Goal: Information Seeking & Learning: Learn about a topic

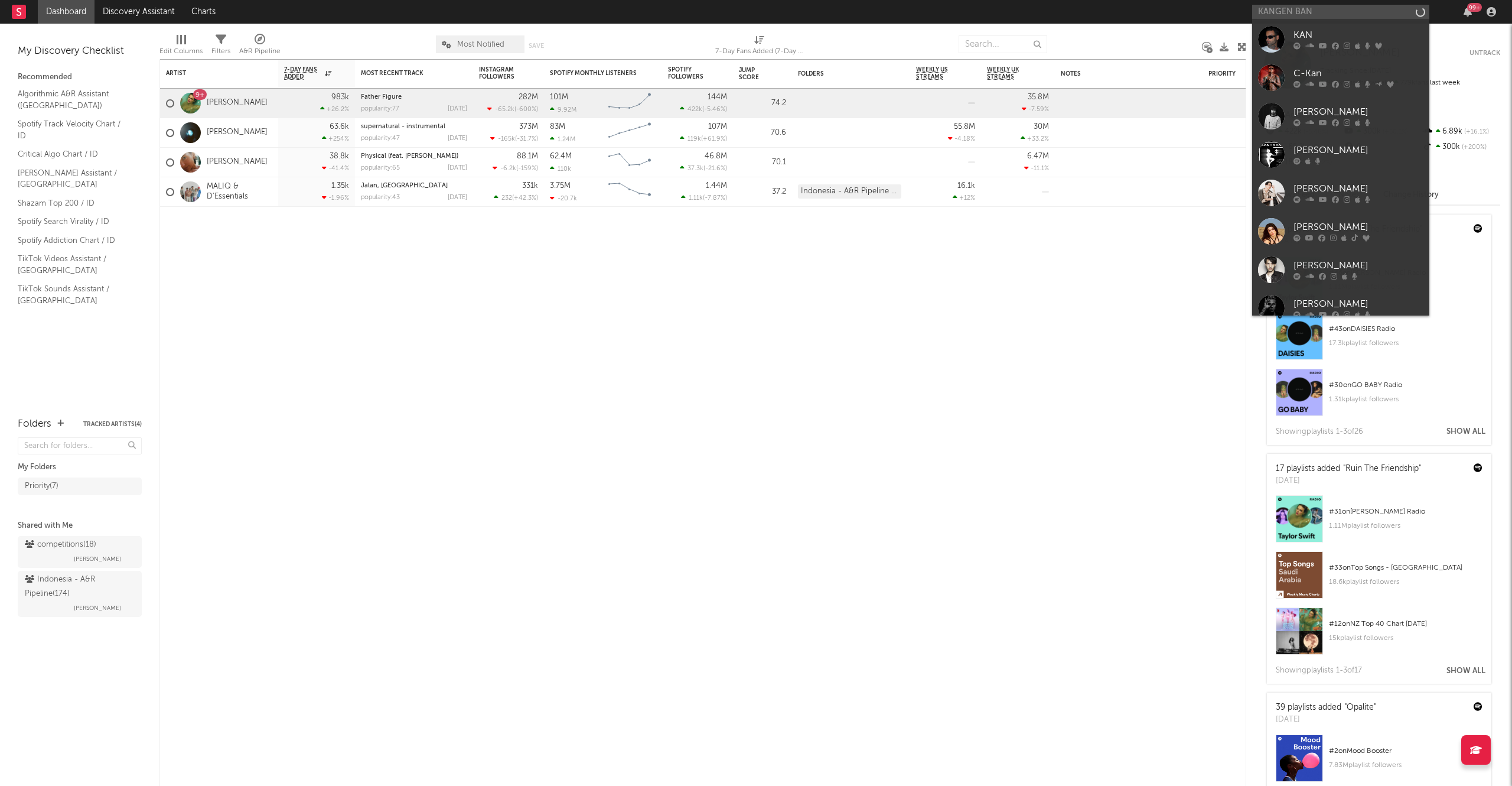
type input "KANGEN BAND"
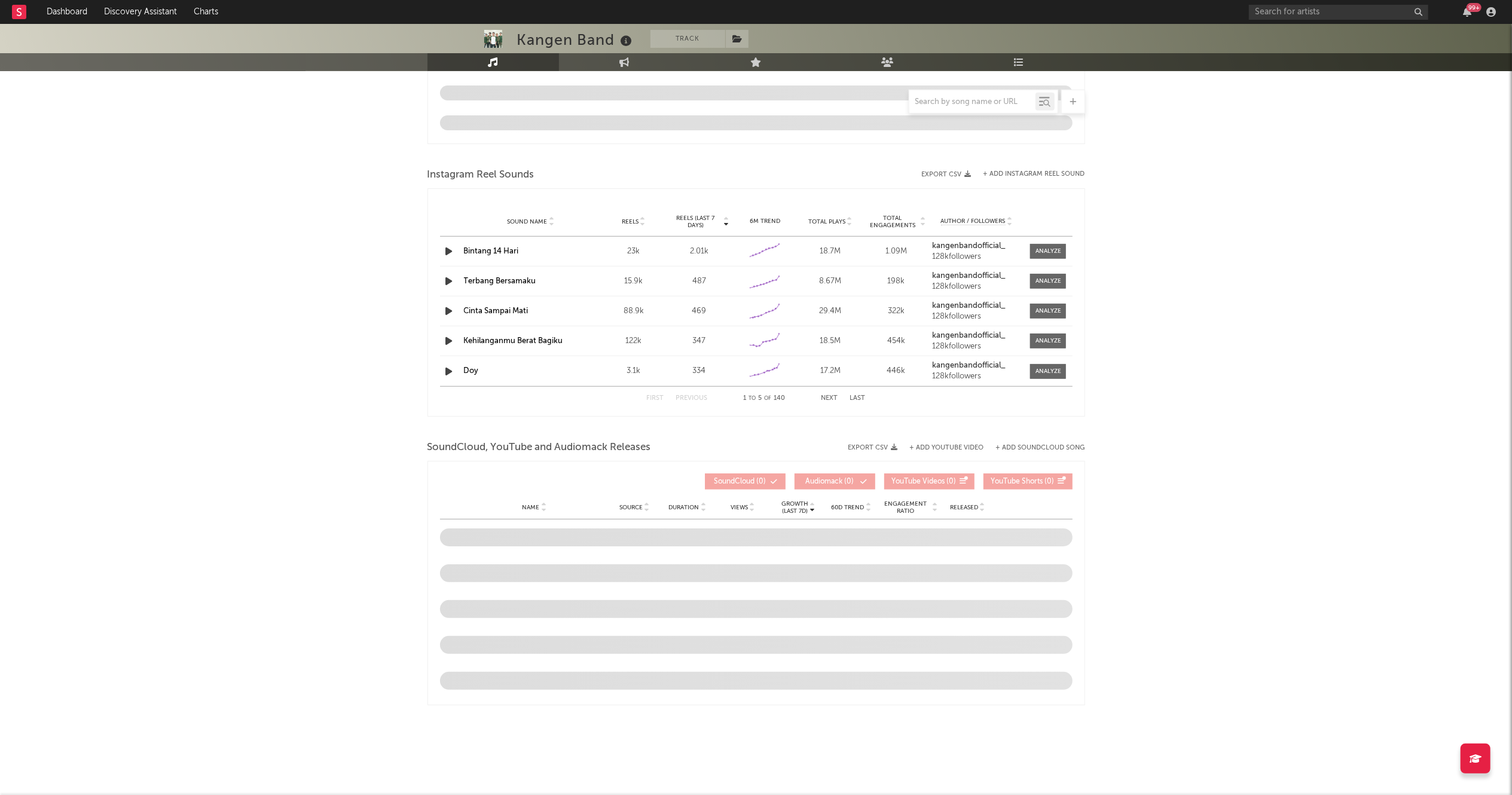
select select "6m"
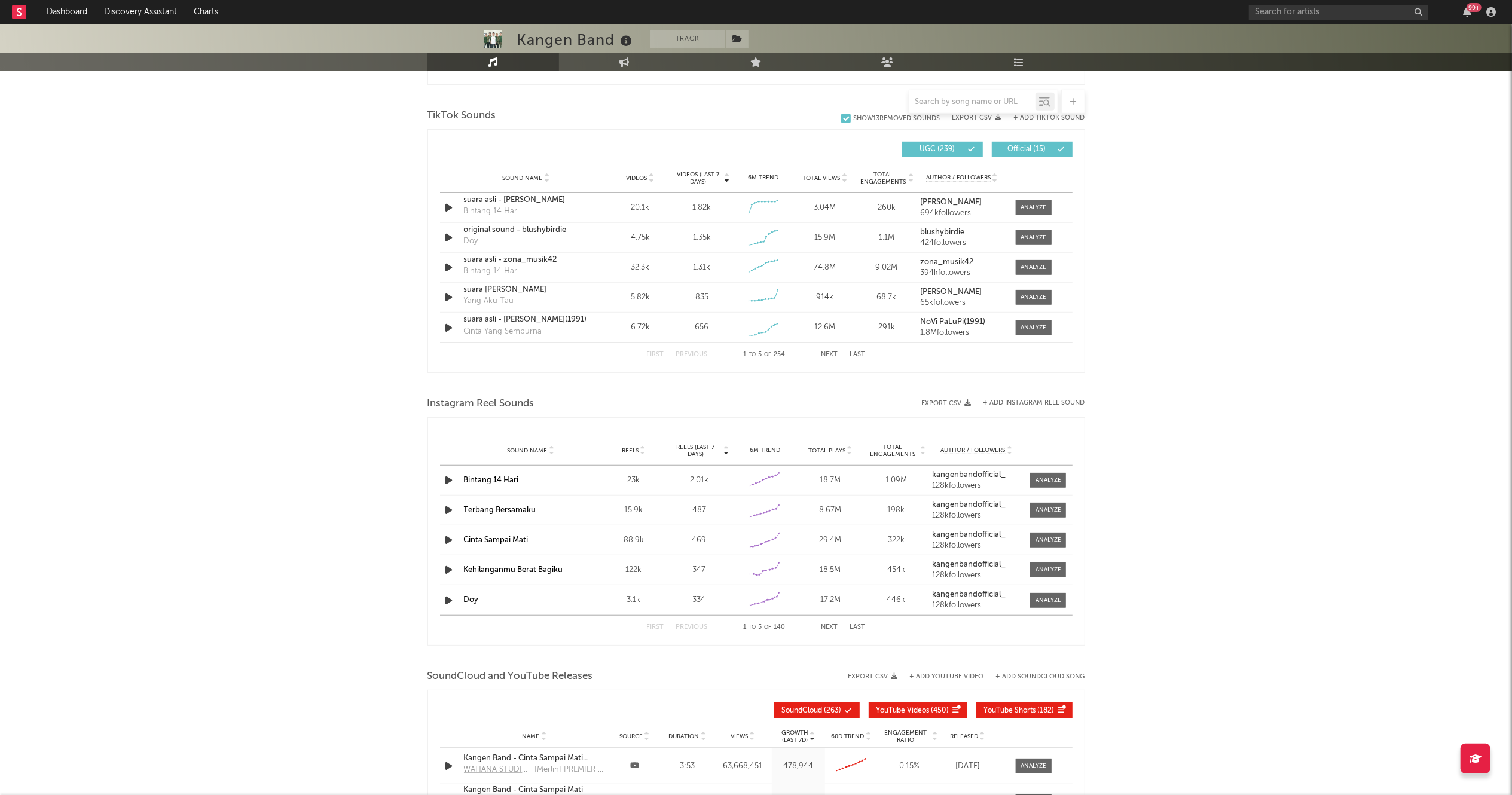
scroll to position [785, 0]
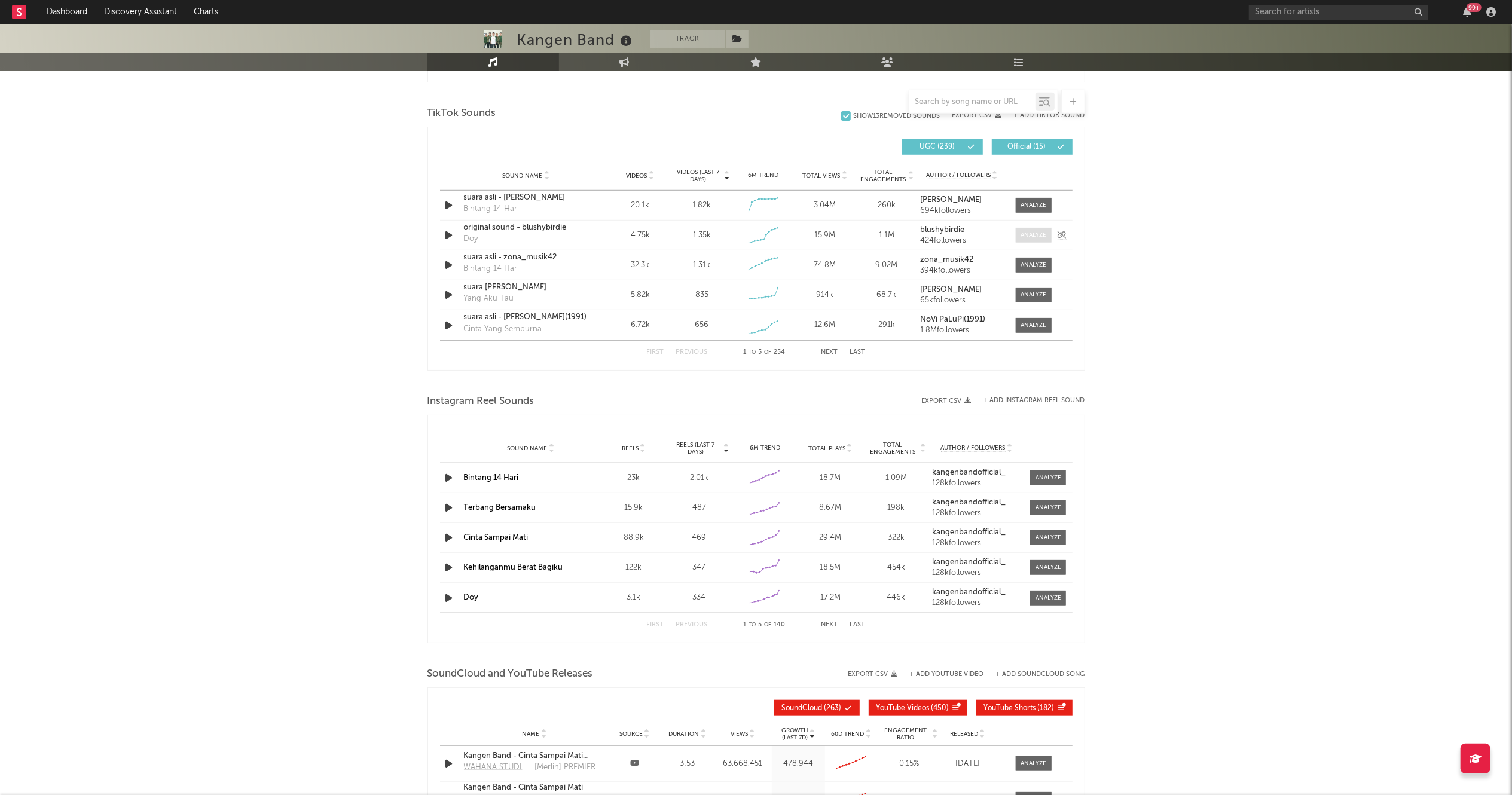
click at [1038, 232] on div at bounding box center [1032, 234] width 26 height 9
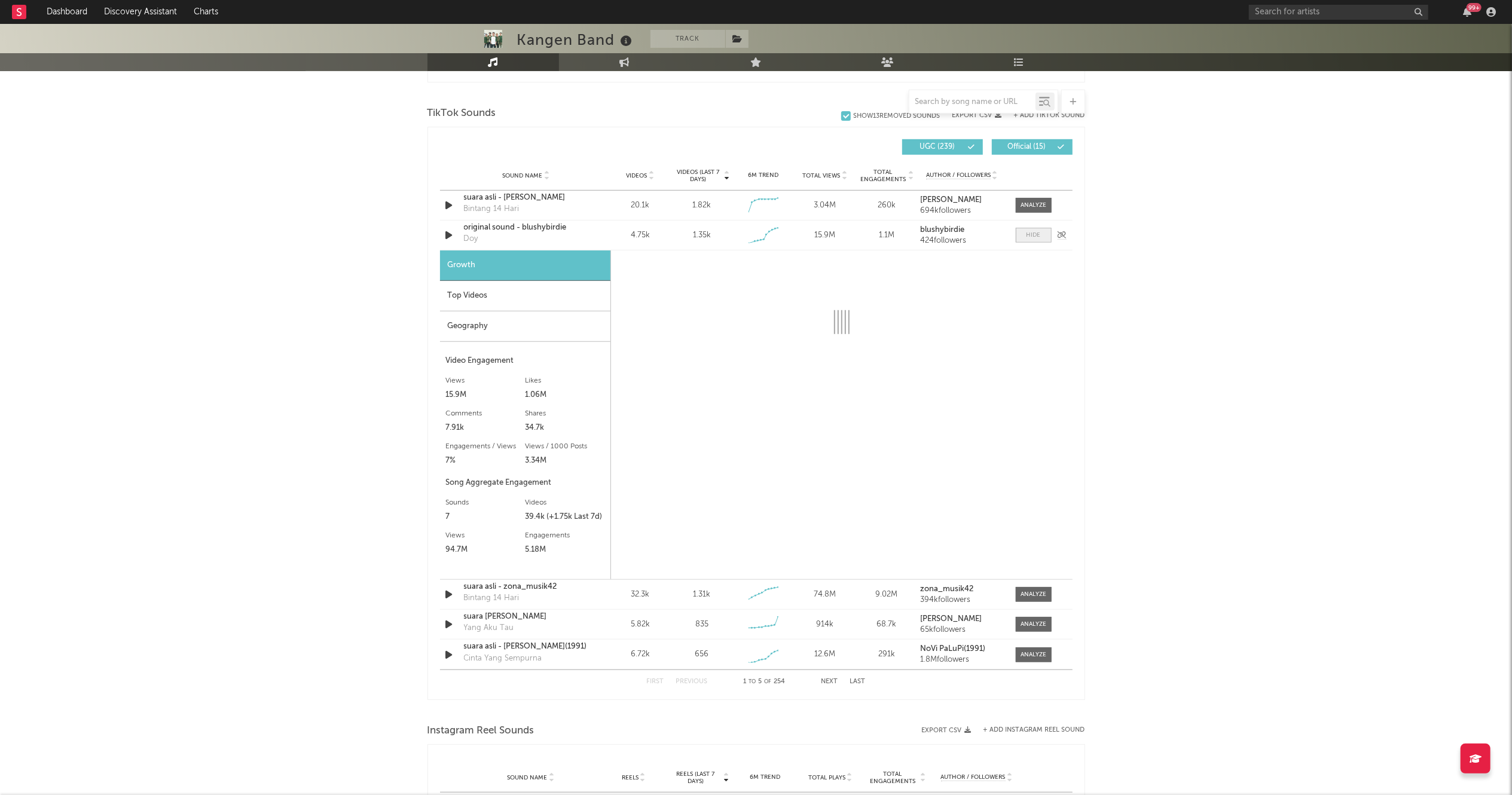
select select "1w"
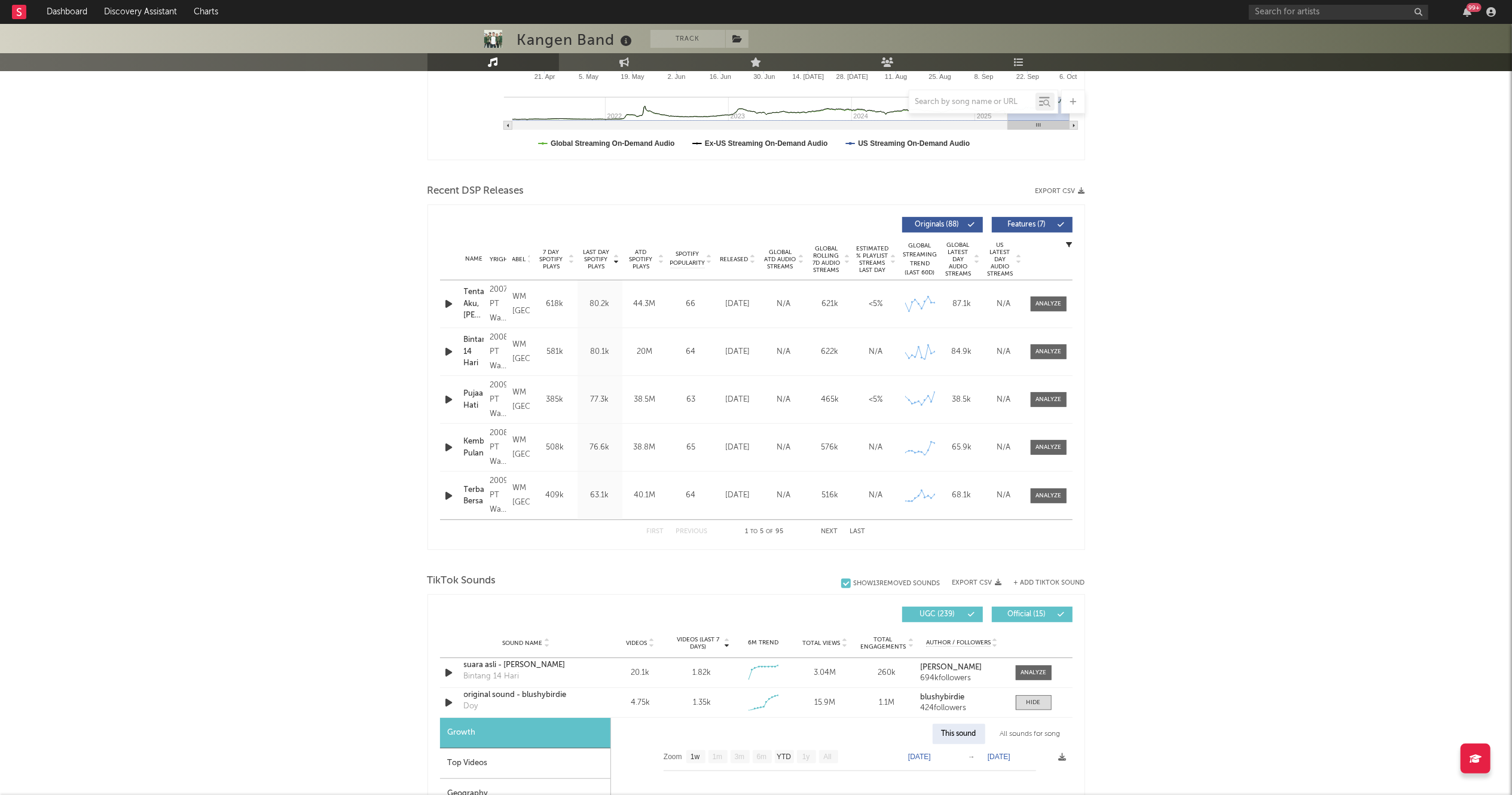
scroll to position [320, 0]
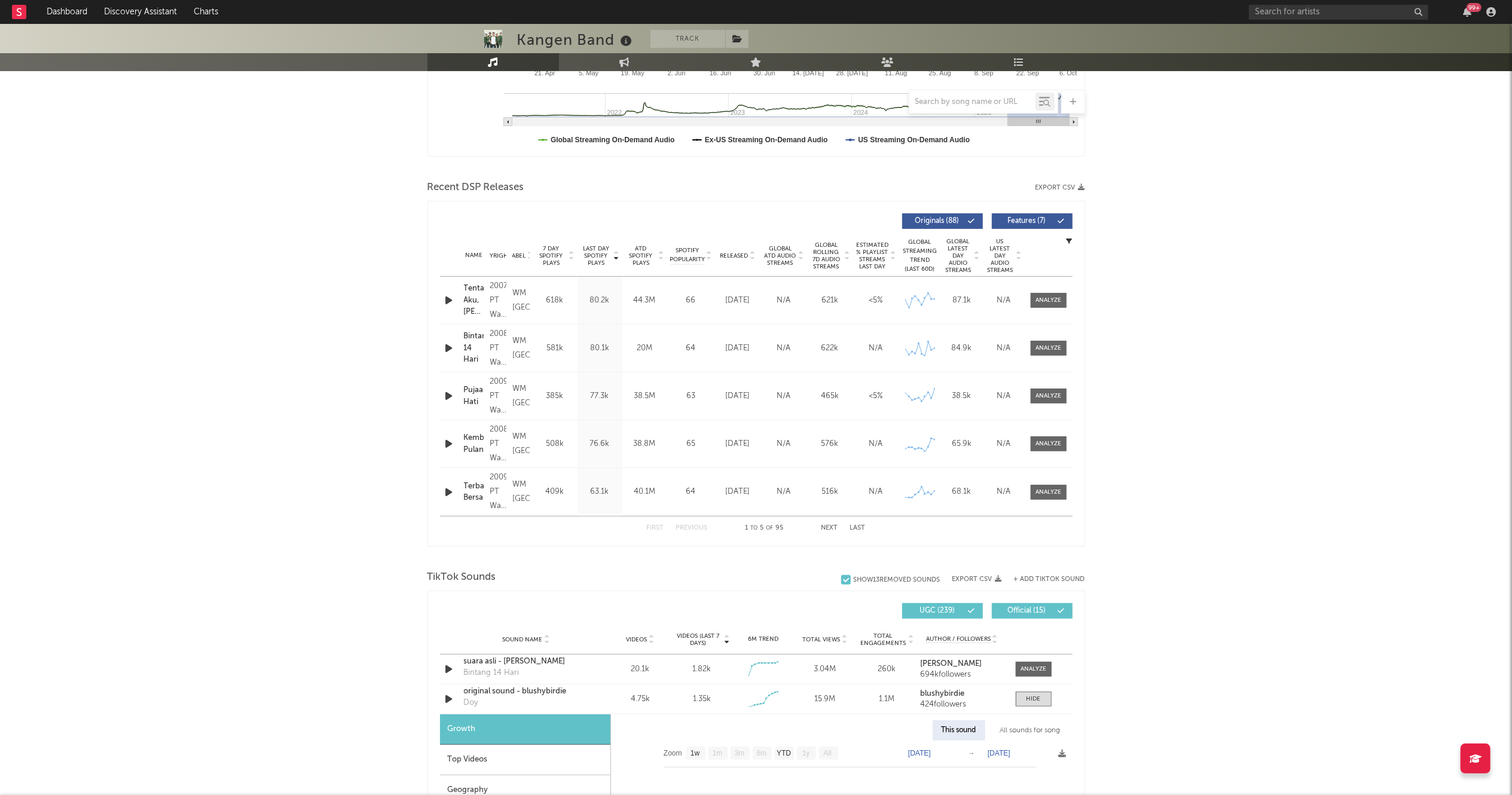
click at [832, 528] on button "Next" at bounding box center [830, 528] width 17 height 7
click at [1055, 397] on div at bounding box center [1048, 396] width 26 height 9
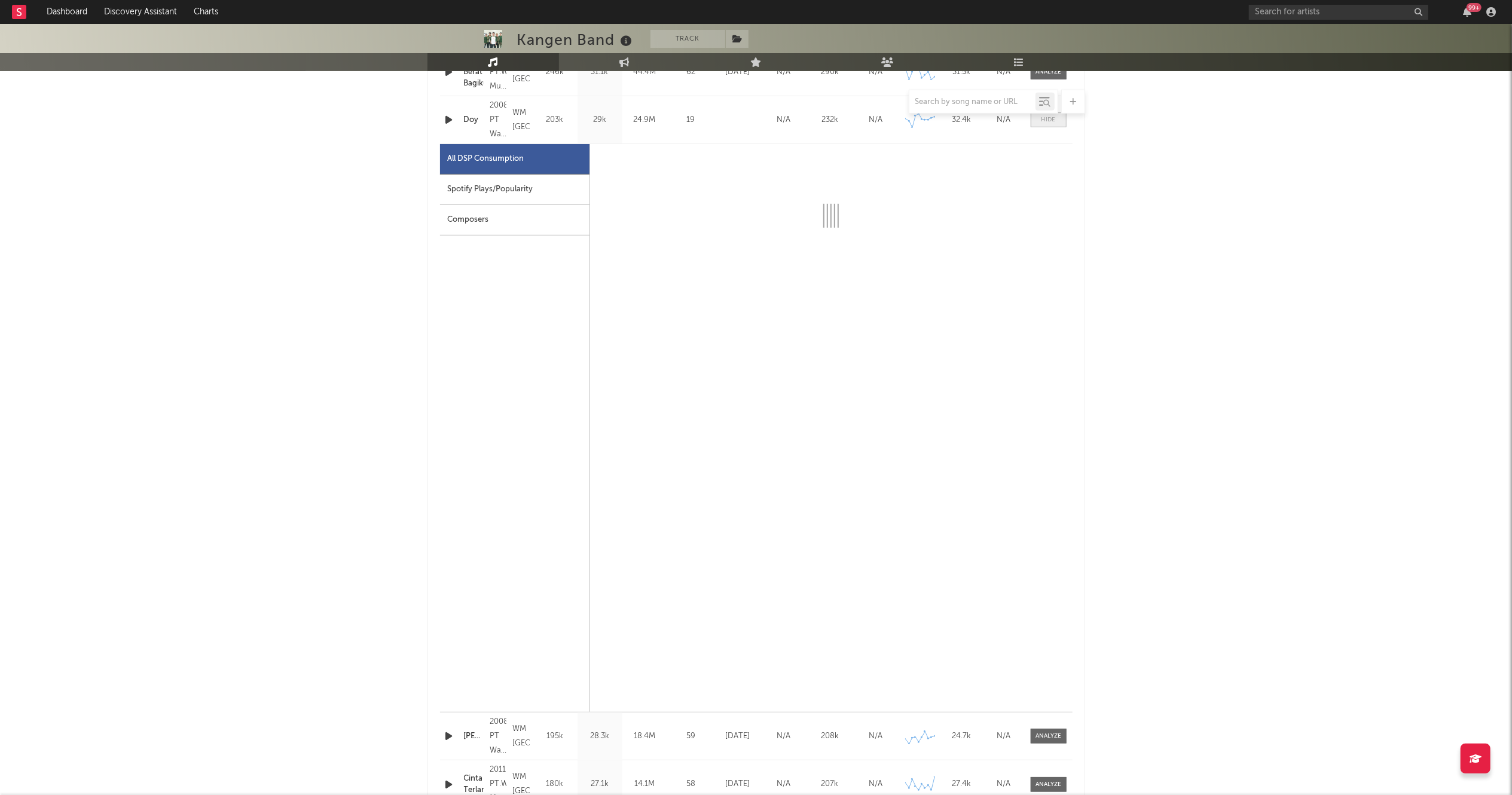
scroll to position [607, 0]
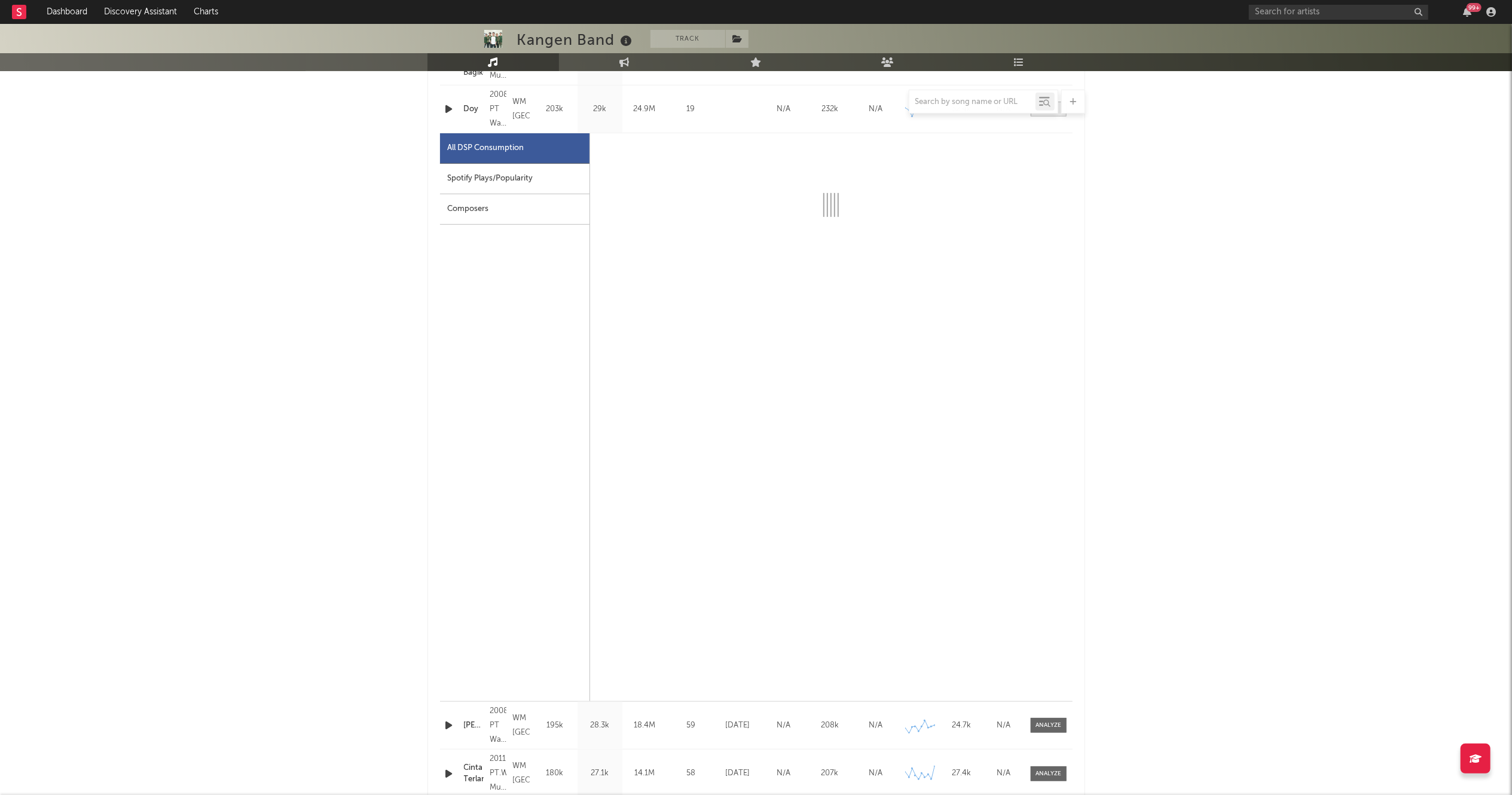
select select "6m"
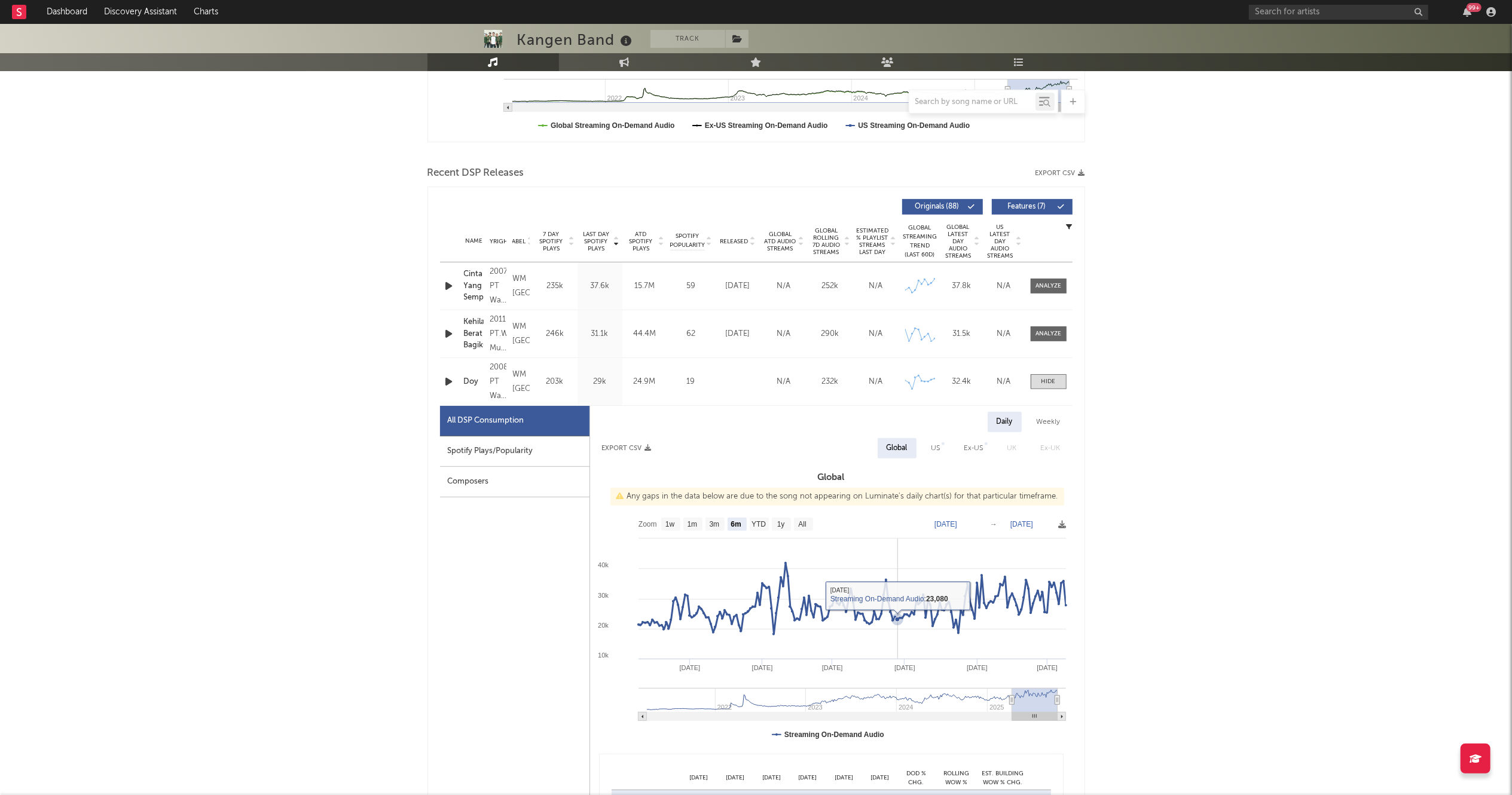
scroll to position [321, 0]
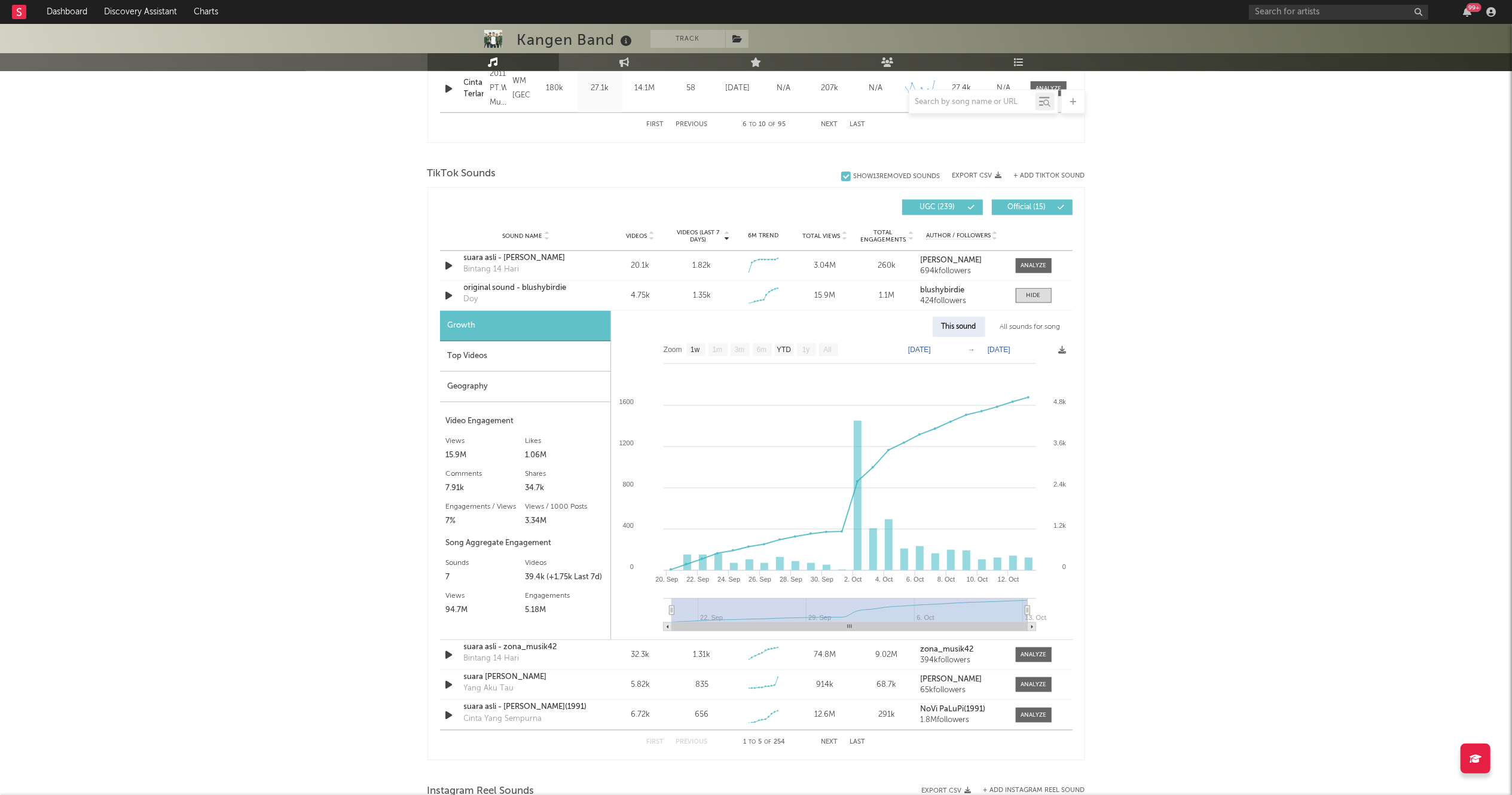
scroll to position [1290, 0]
click at [1276, 375] on div "Kangen Band Track Indonesia | Pop Edit Track Benchmark Summary 1,433,477 128,05…" at bounding box center [756, 86] width 1512 height 2703
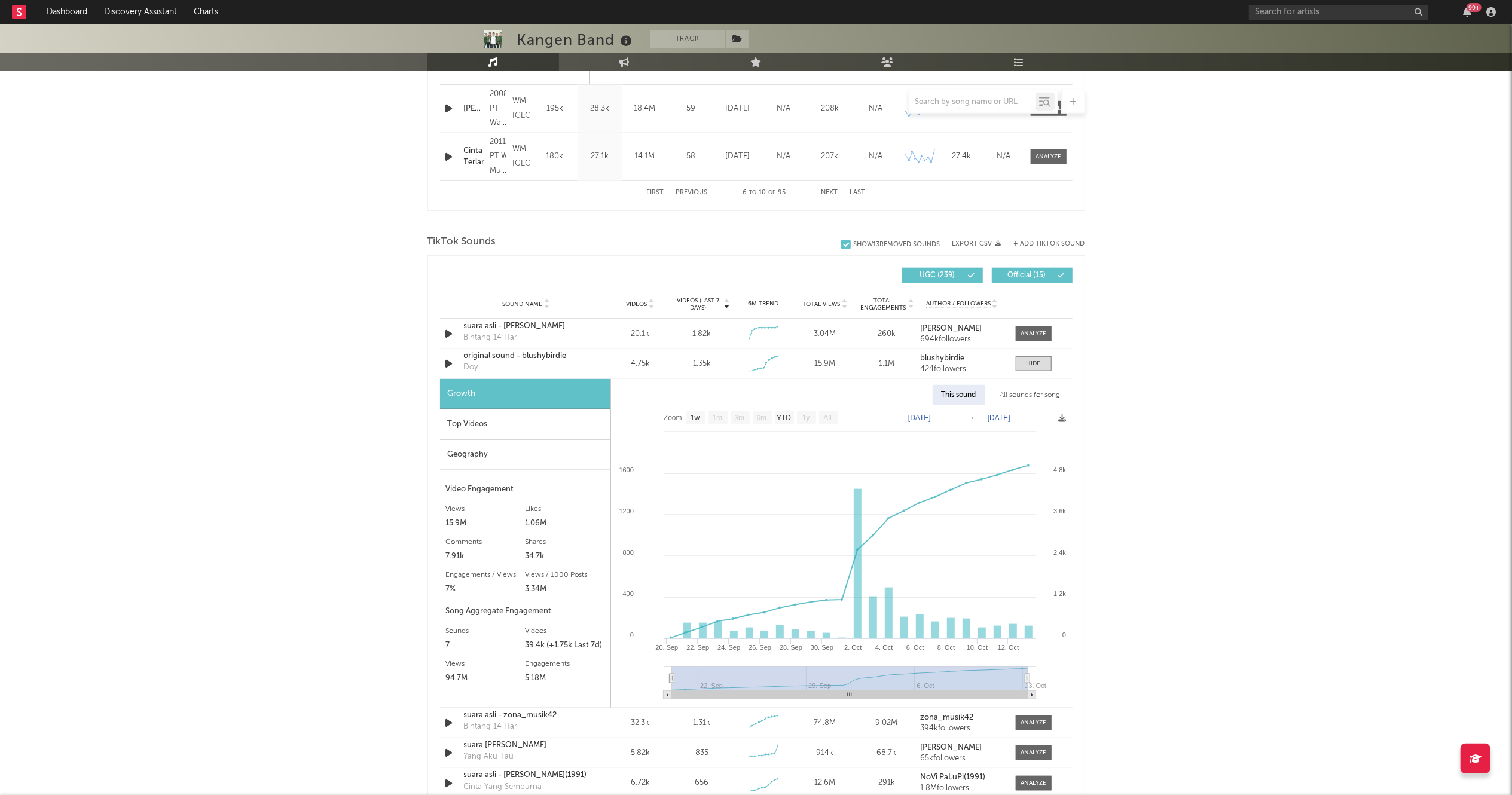
scroll to position [1439, 0]
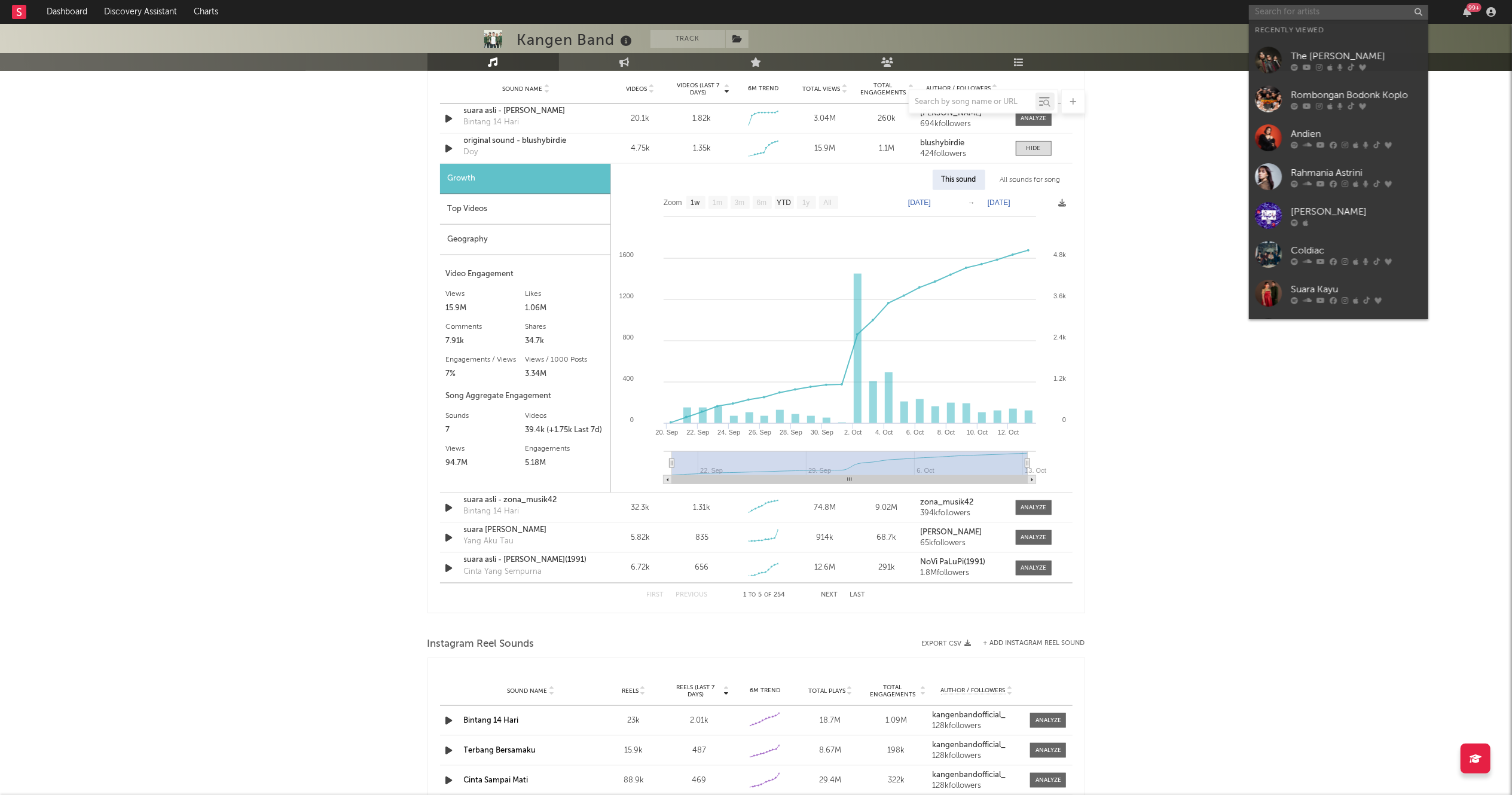
click at [1285, 12] on input "text" at bounding box center [1338, 12] width 179 height 15
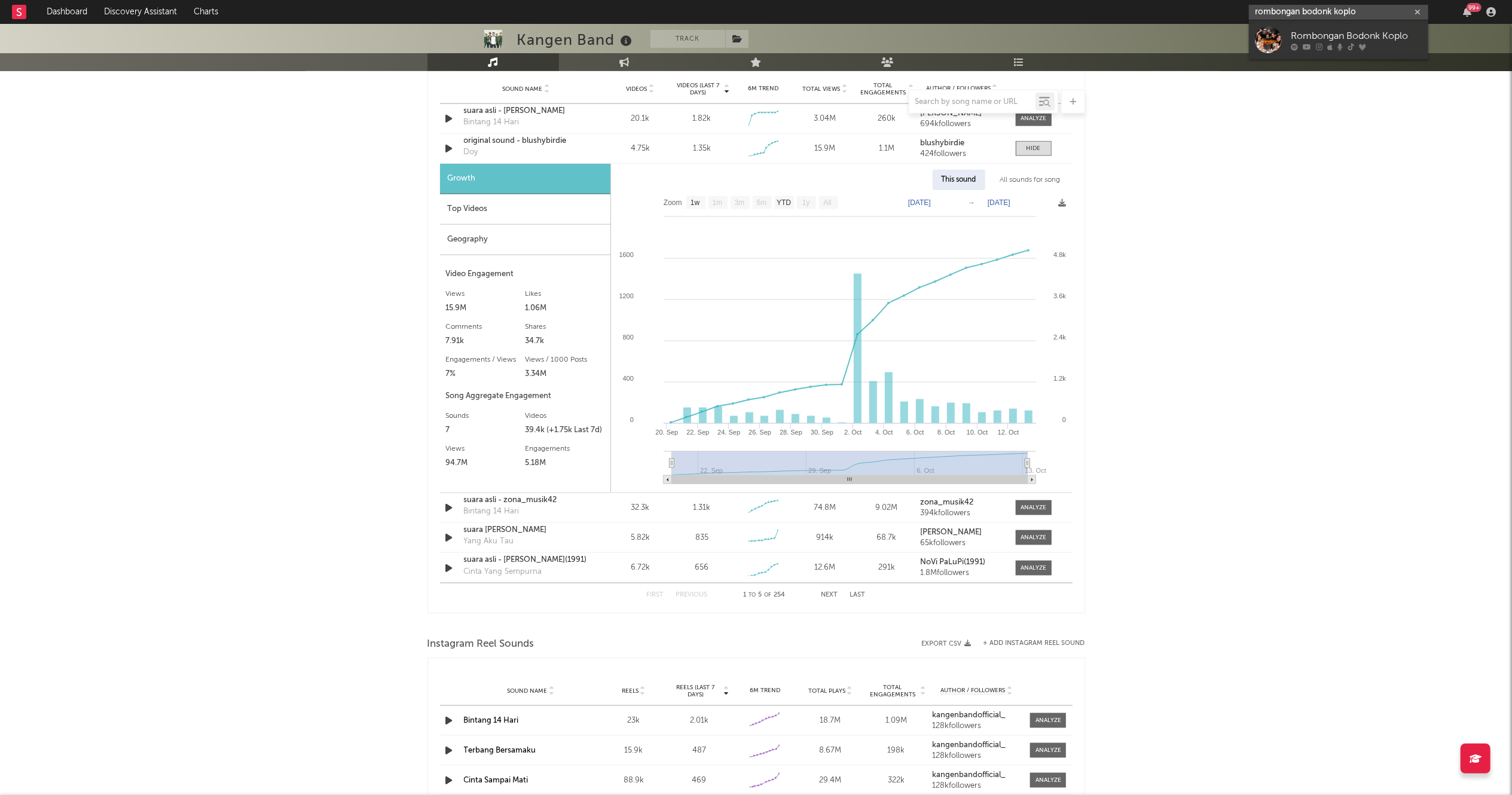
type input "rombongan bodonk koplo"
click at [1330, 41] on div "Rombongan Bodonk Koplo" at bounding box center [1357, 35] width 132 height 14
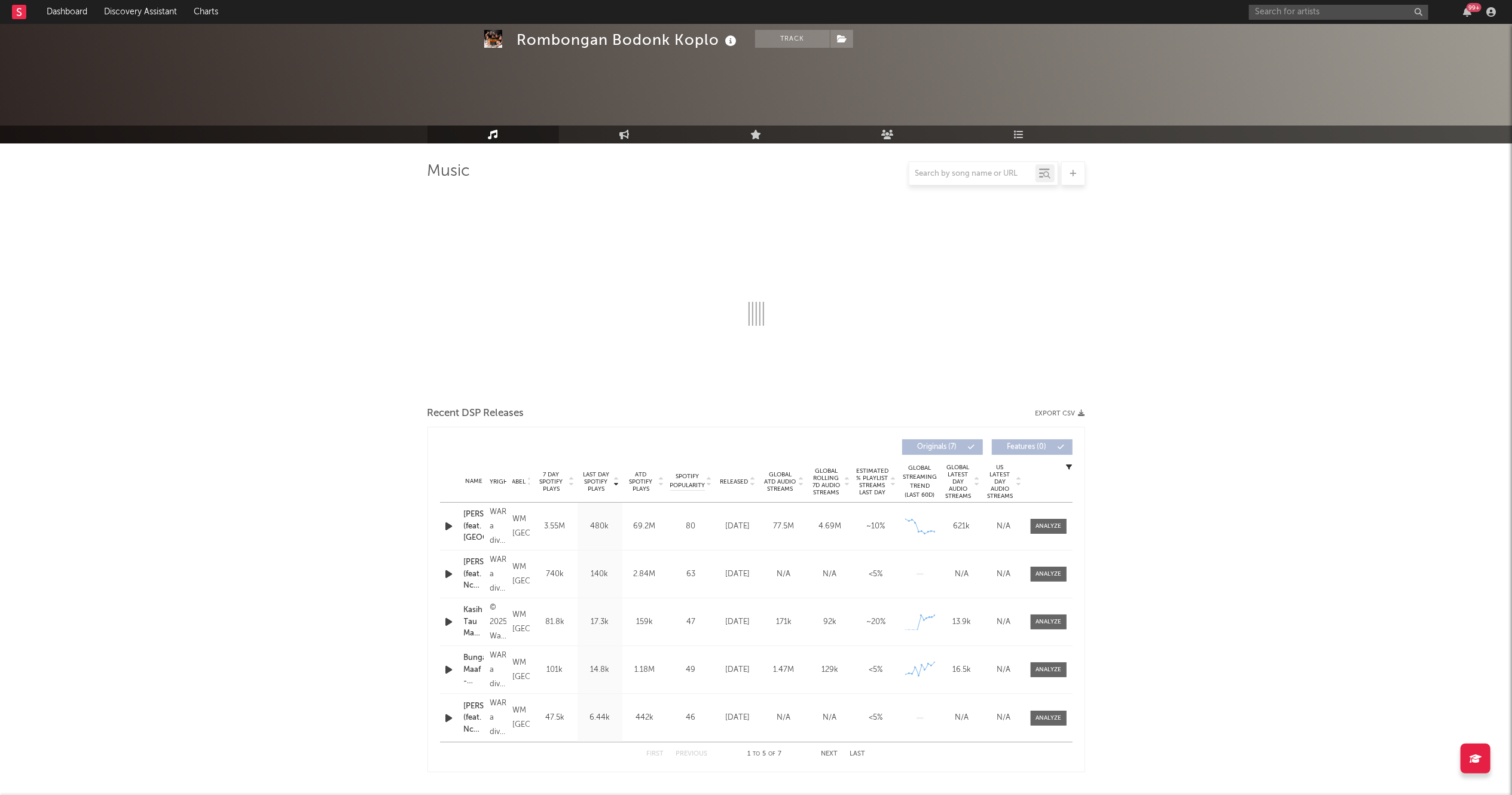
scroll to position [182, 0]
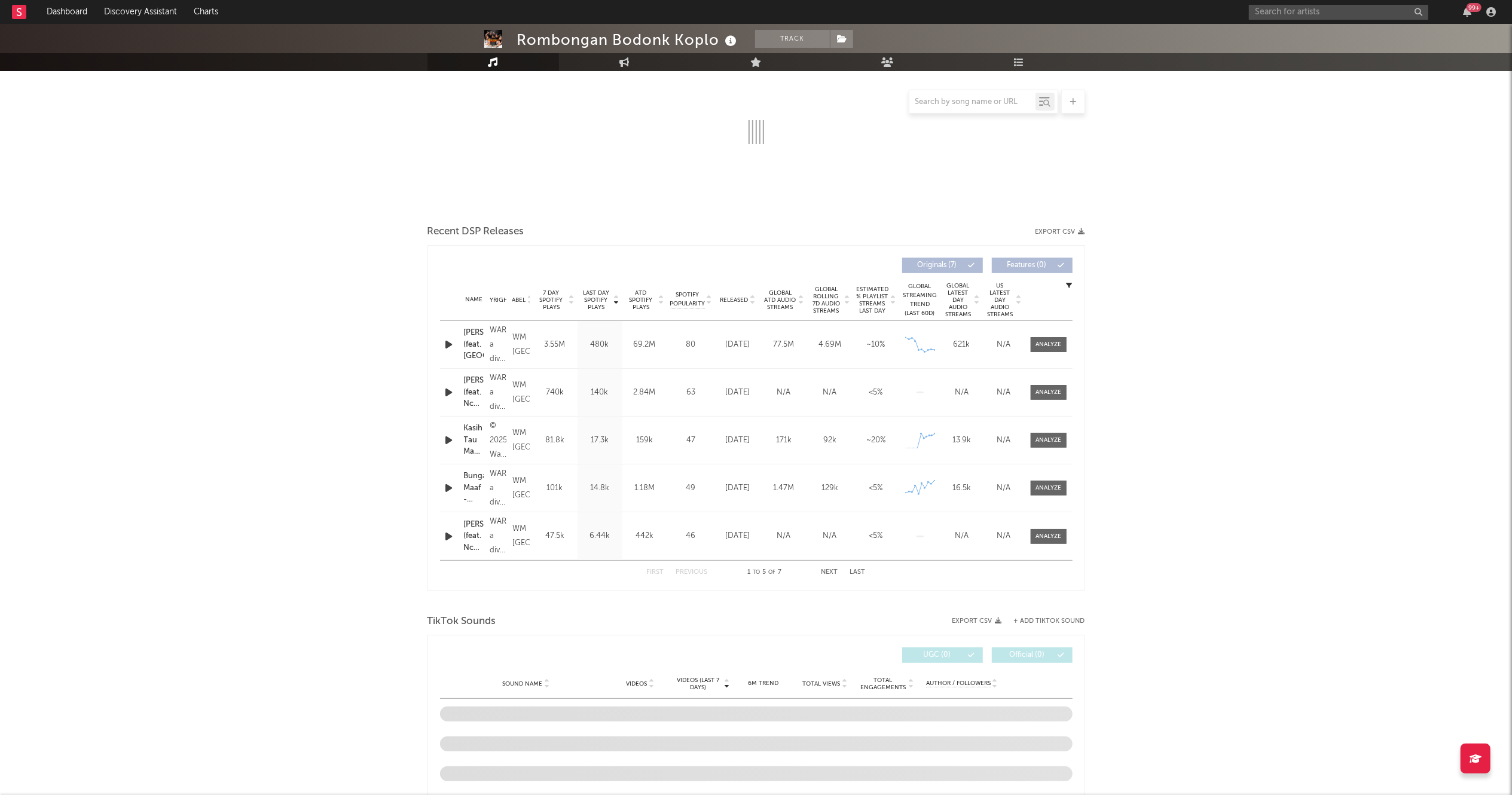
select select "1w"
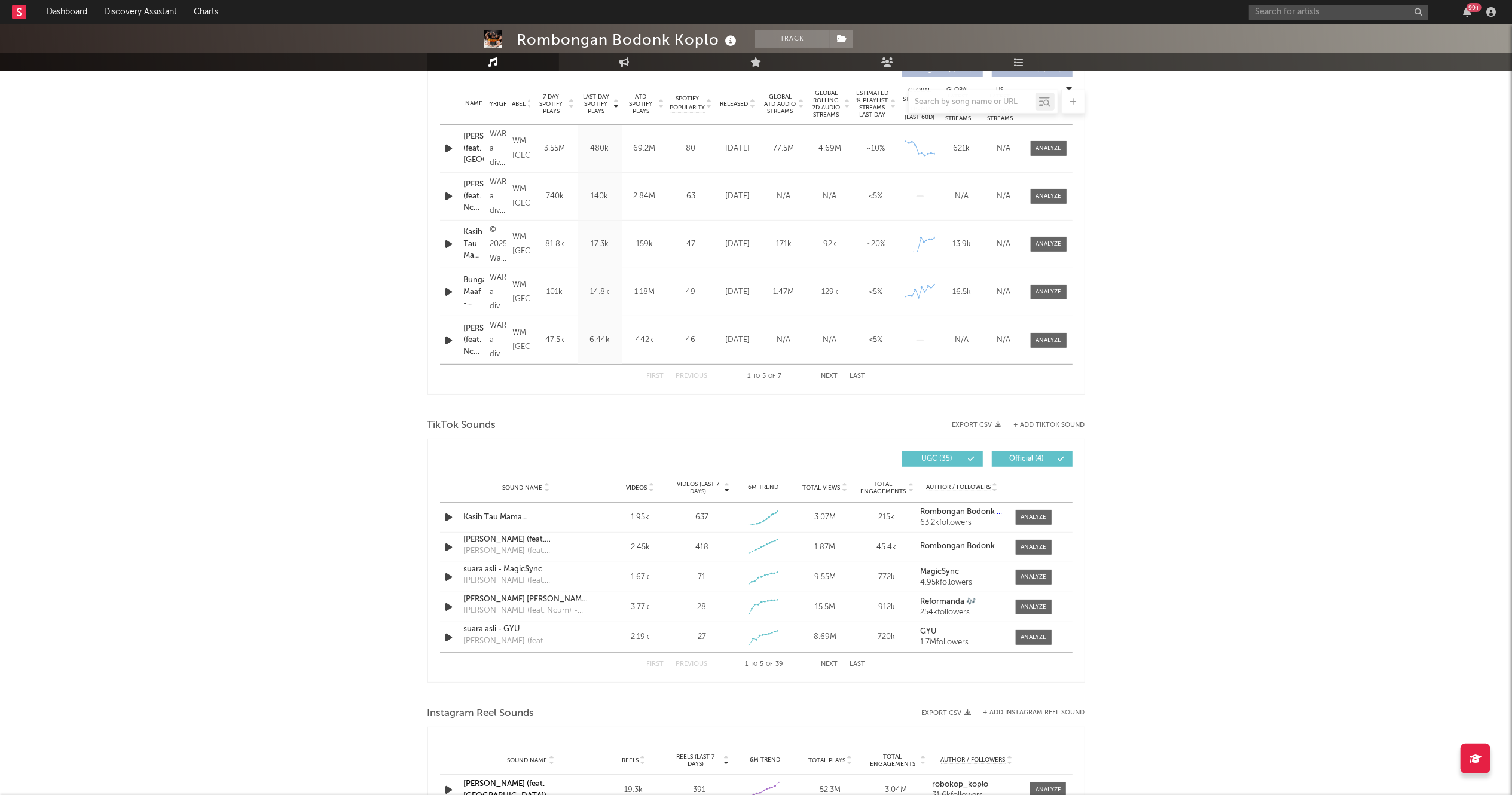
scroll to position [472, 0]
click at [1048, 244] on div at bounding box center [1048, 244] width 26 height 9
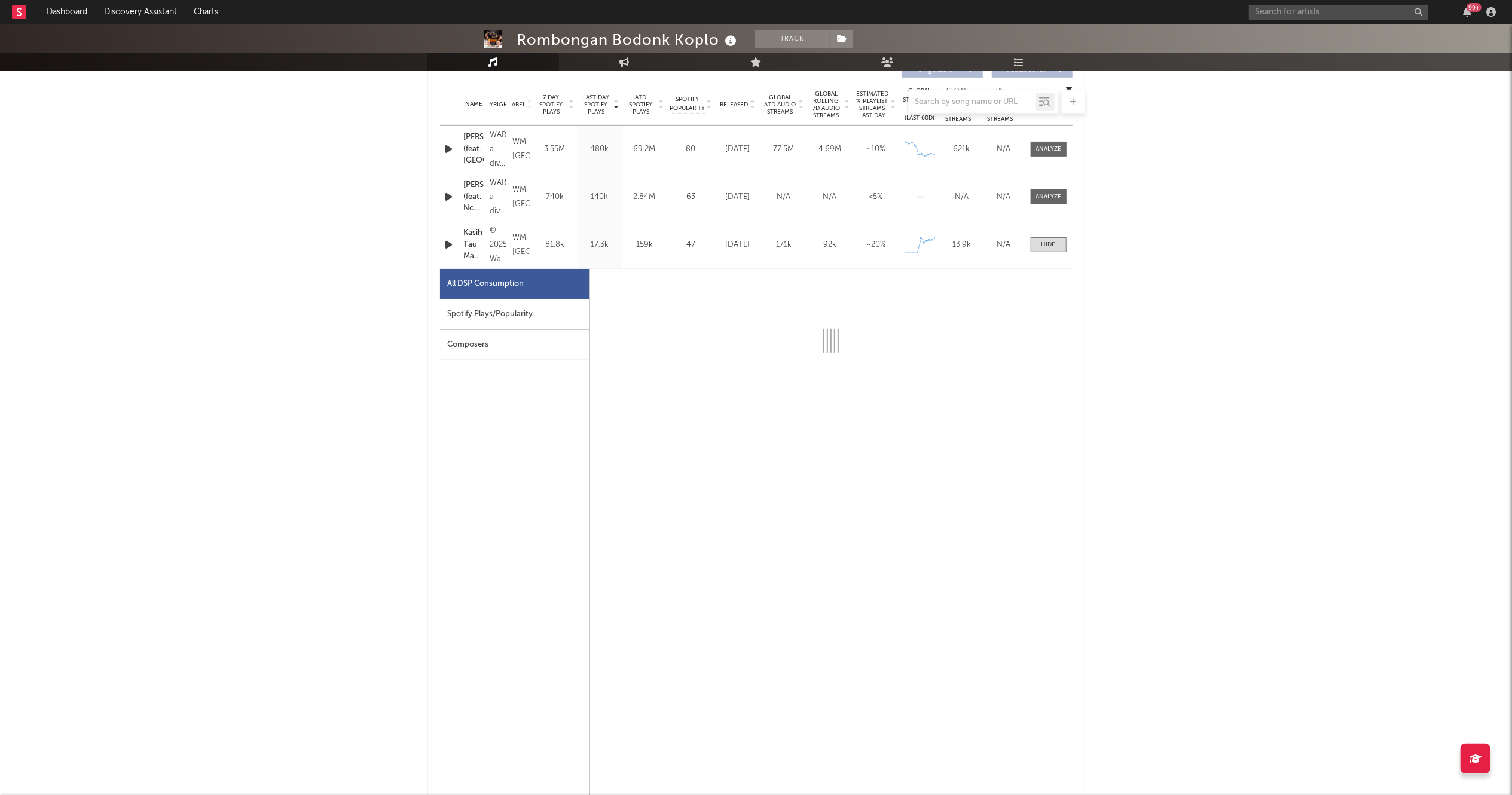
select select "1w"
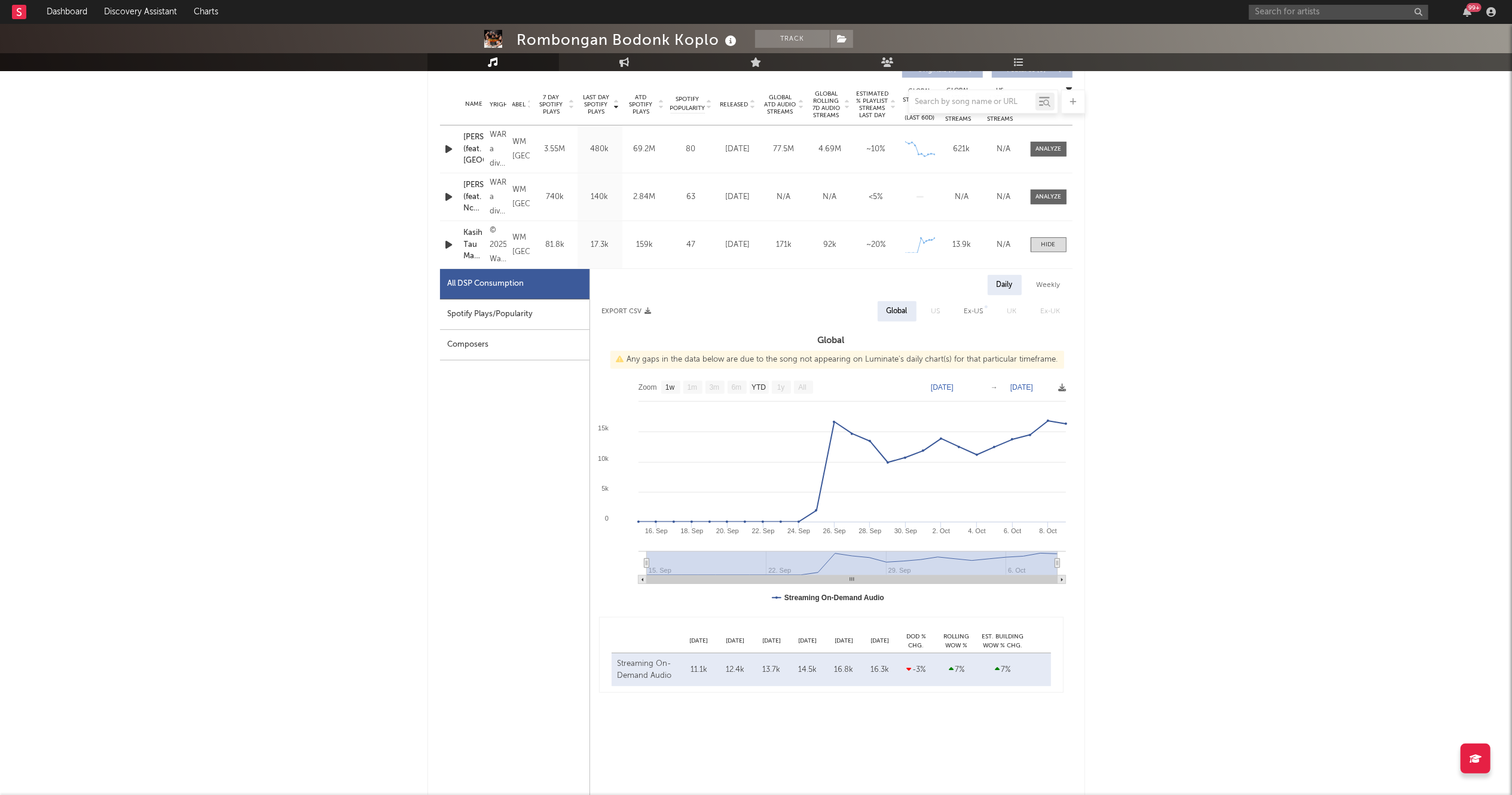
click at [180, 450] on div "Rombongan Bodonk Koplo Track Indonesia | Dance Edit Track Benchmark Summary 29,…" at bounding box center [756, 739] width 1512 height 2375
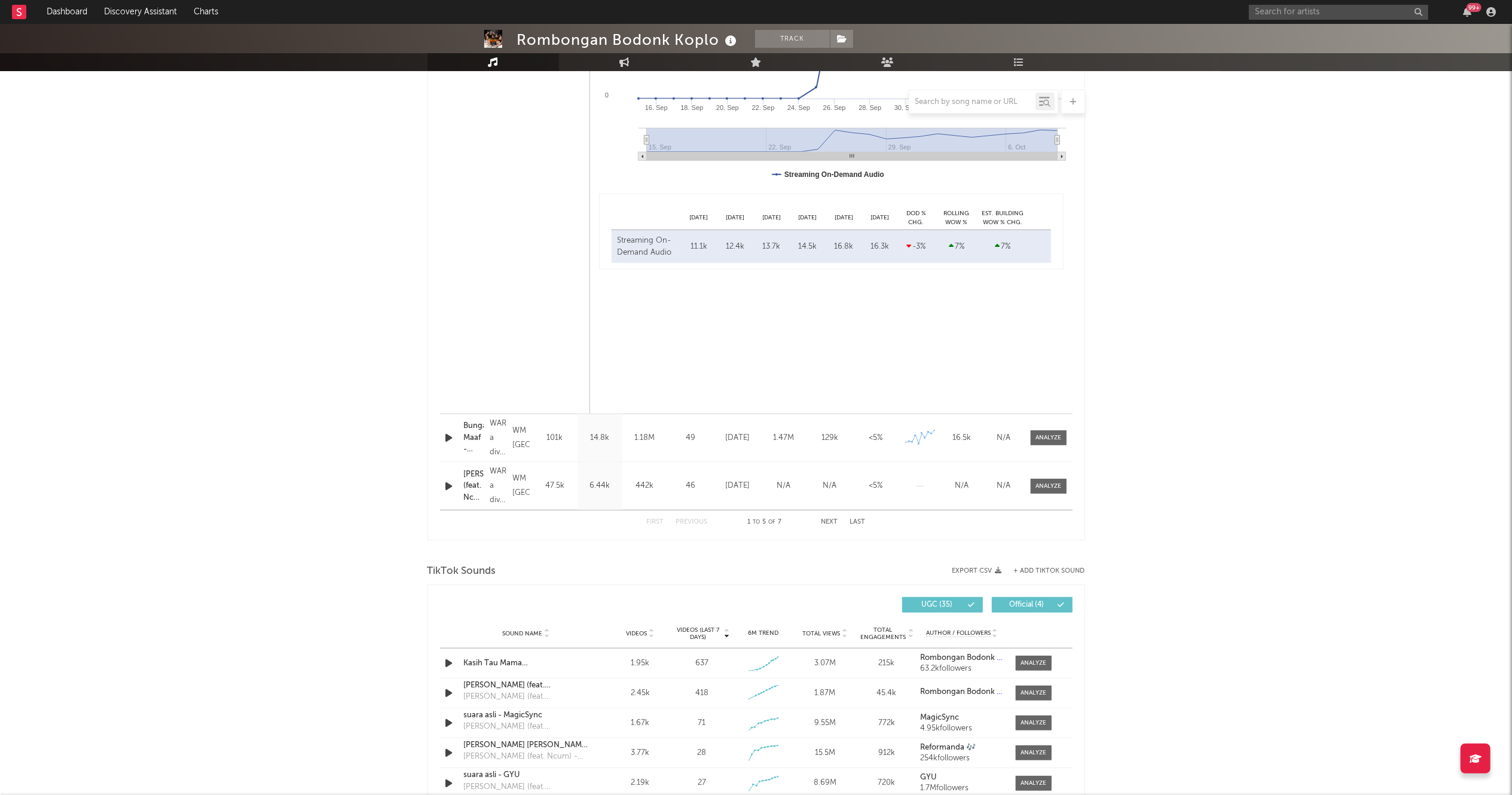
scroll to position [1144, 0]
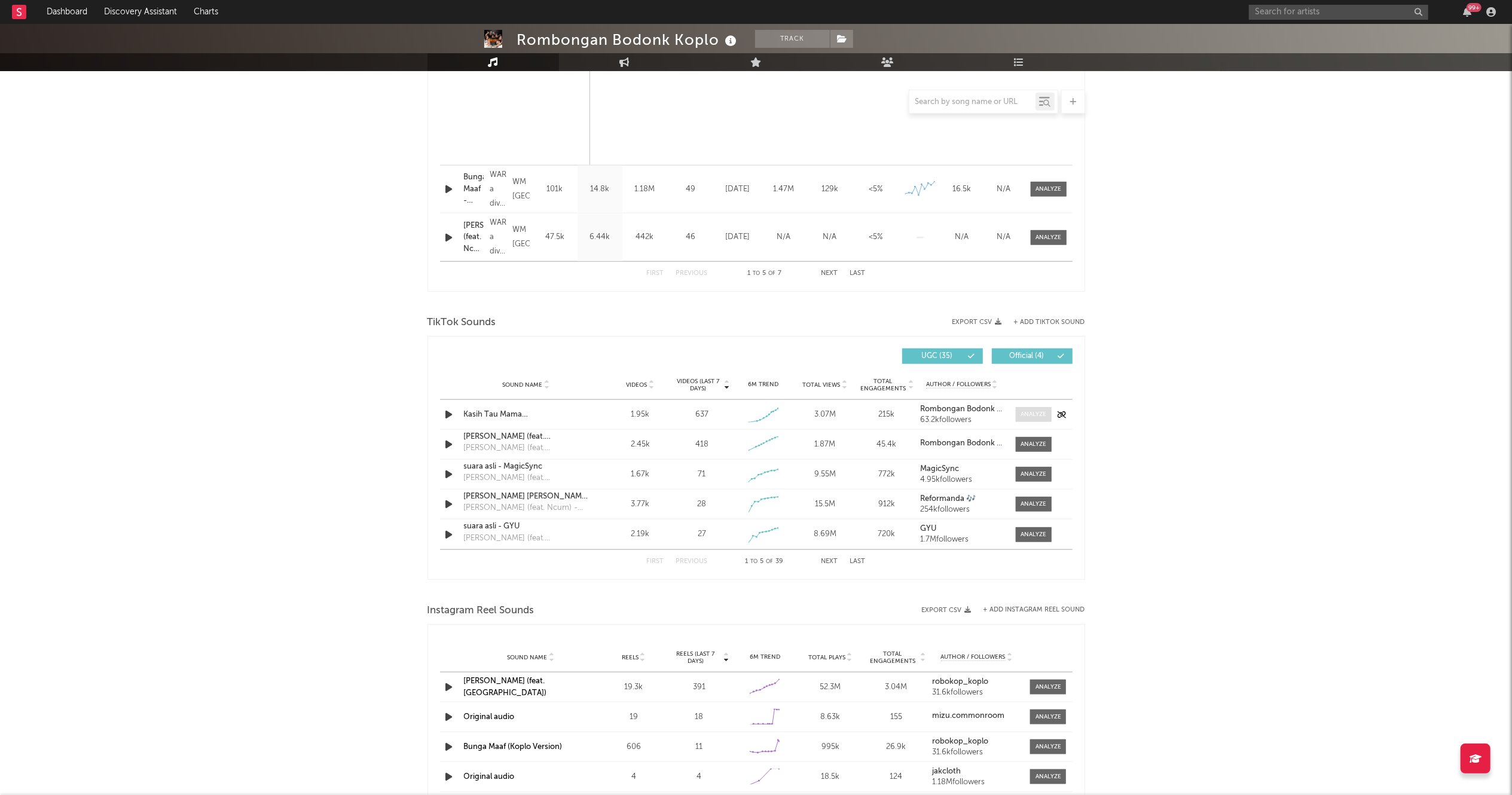
click at [1036, 413] on div at bounding box center [1032, 414] width 26 height 9
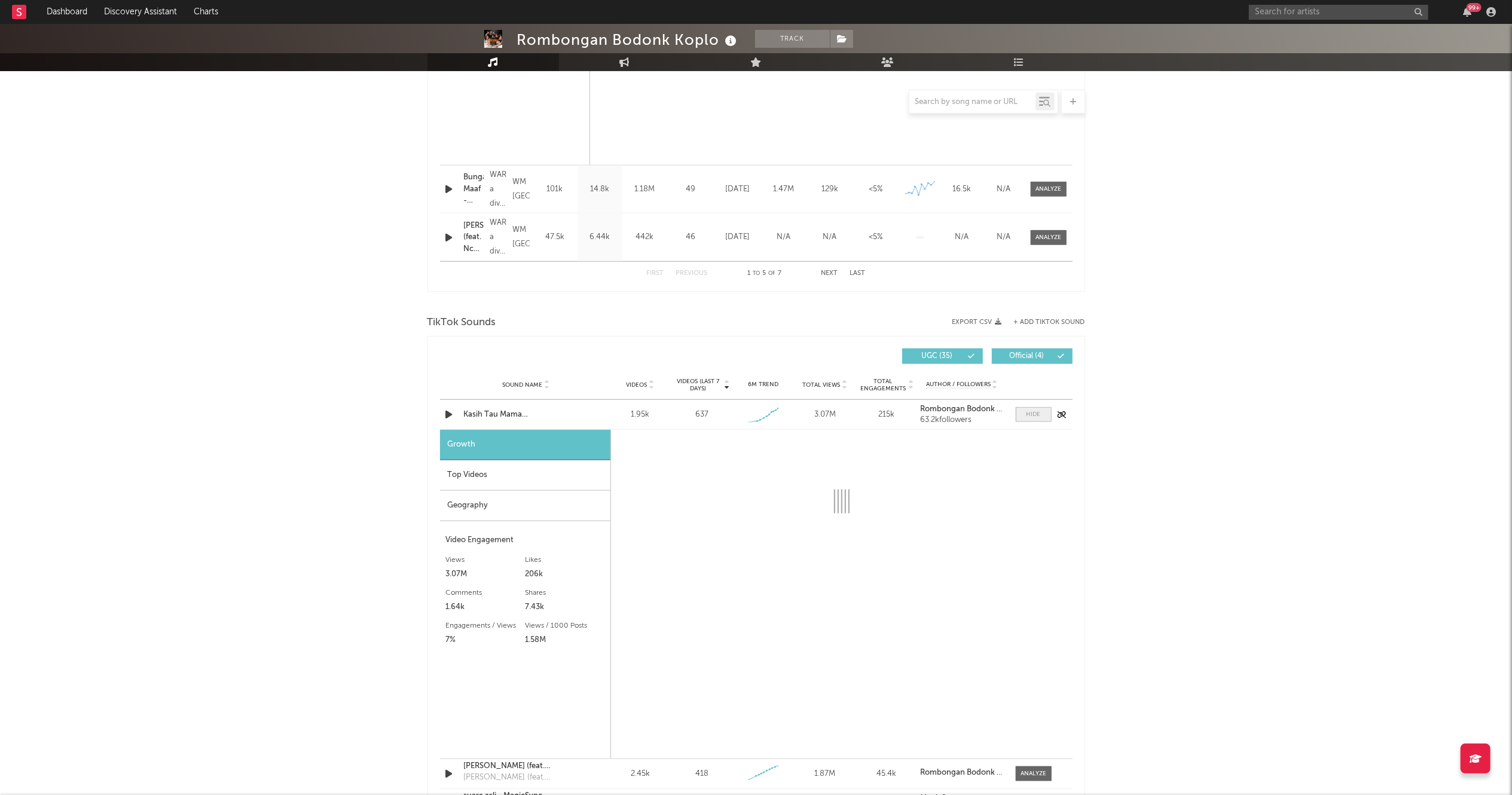
select select "1w"
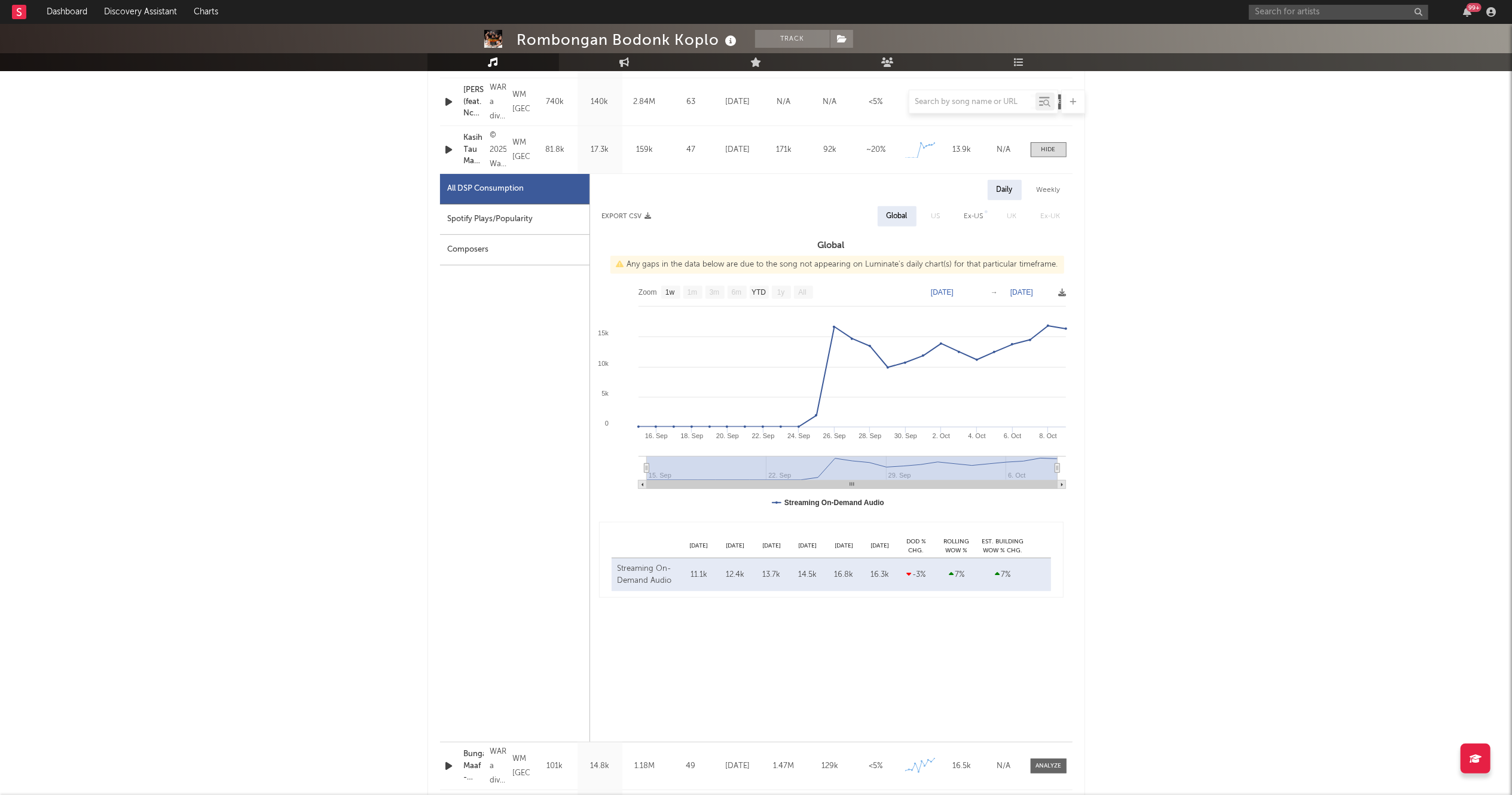
scroll to position [381, 0]
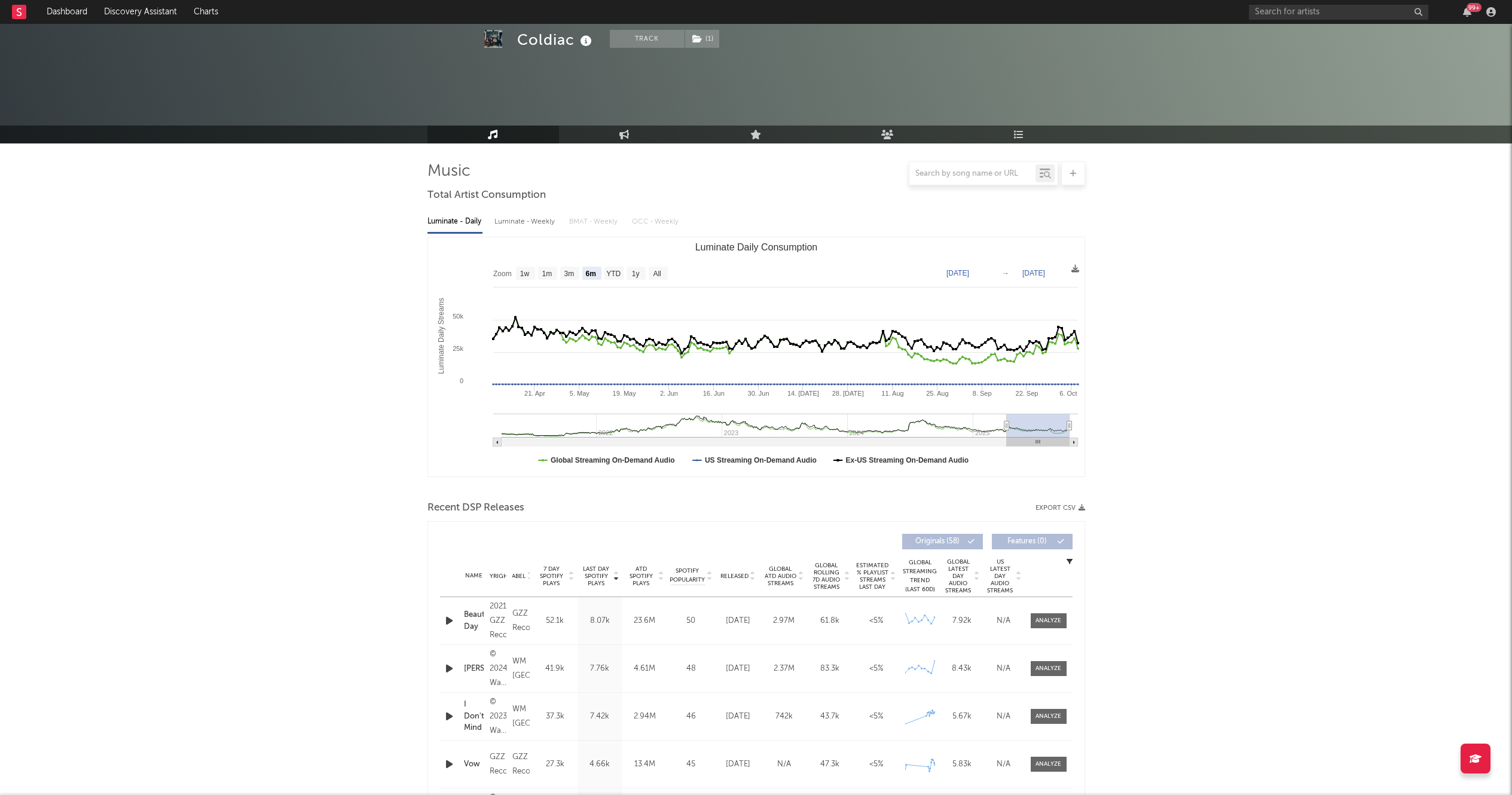
select select "6m"
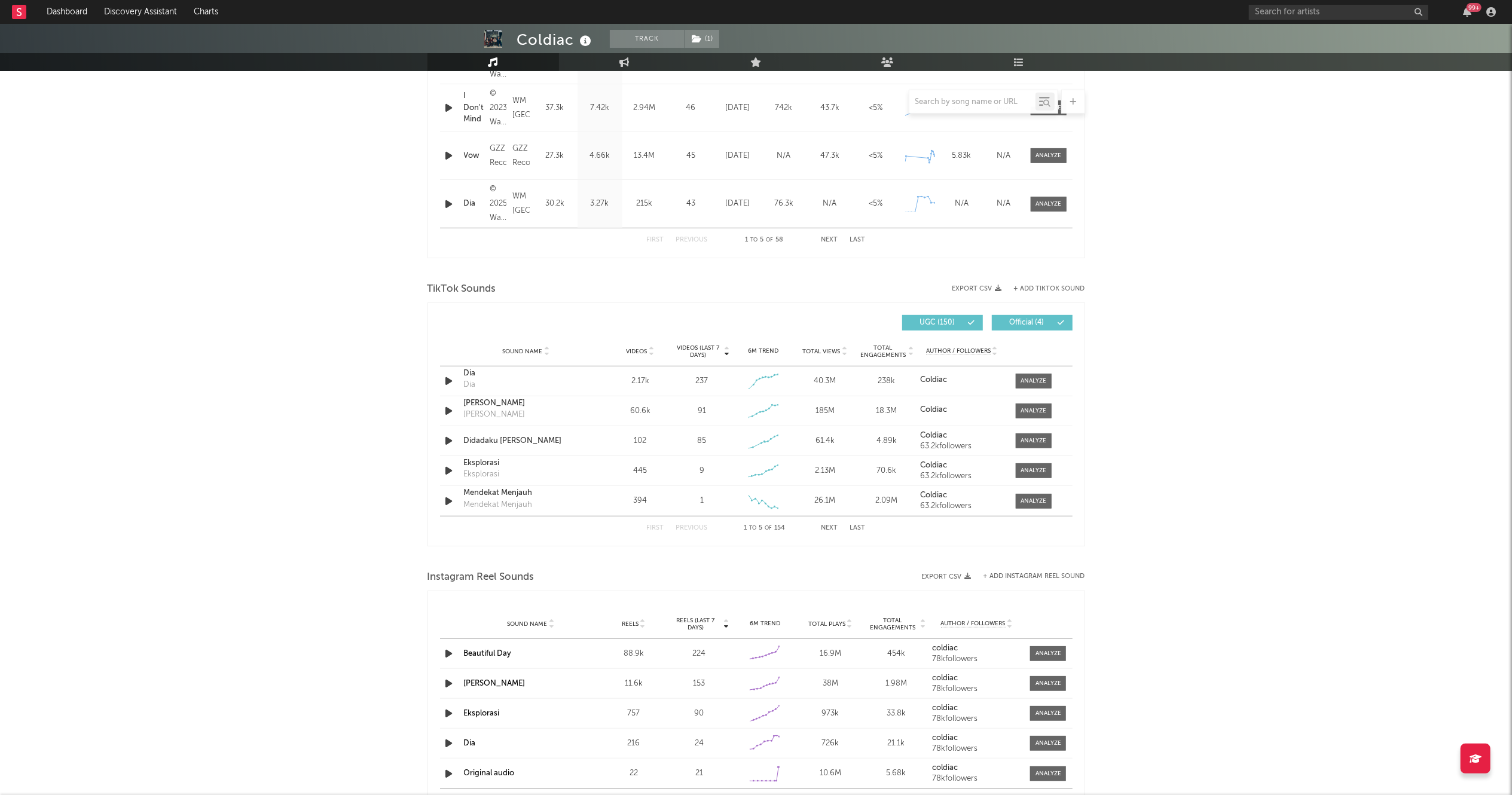
scroll to position [605, 0]
click at [1031, 432] on div "Sound Name [PERSON_NAME] Videos 102 Videos (last 7 days) 85 Weekly Growth % 6M …" at bounding box center [756, 443] width 632 height 30
click at [1027, 443] on div at bounding box center [1032, 443] width 26 height 9
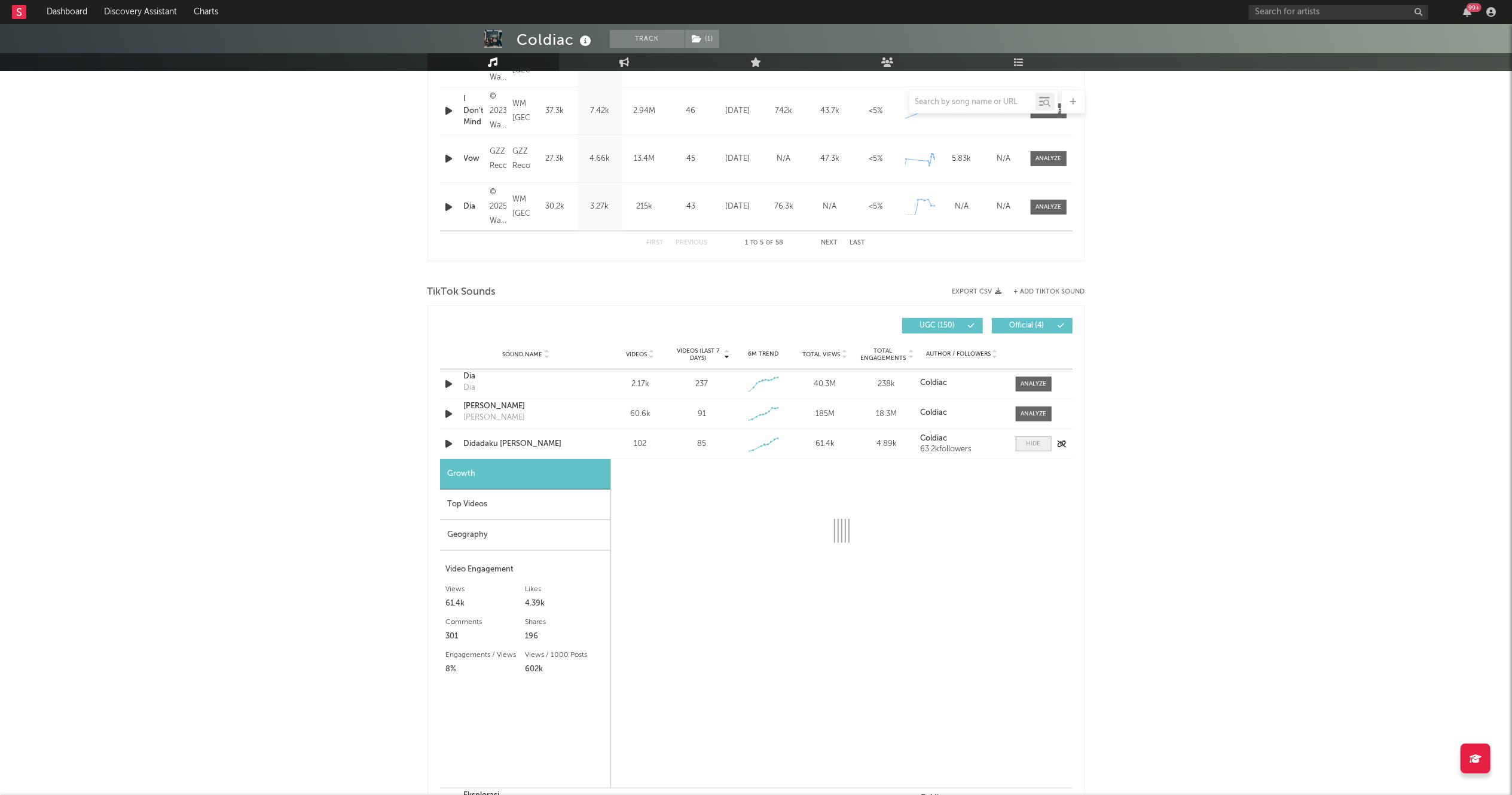
select select "1w"
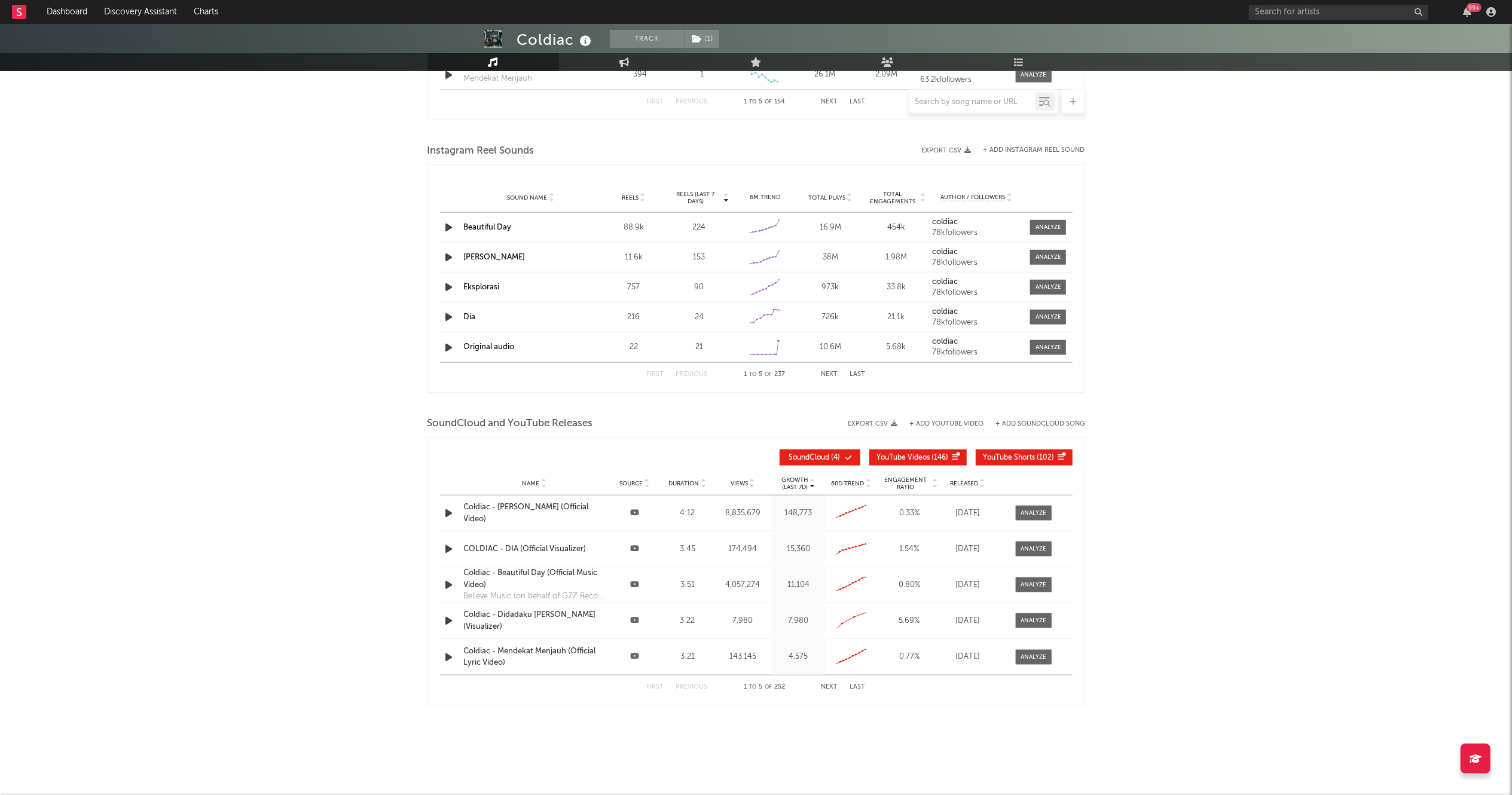
scroll to position [1362, 0]
click at [833, 375] on button "Next" at bounding box center [830, 377] width 17 height 7
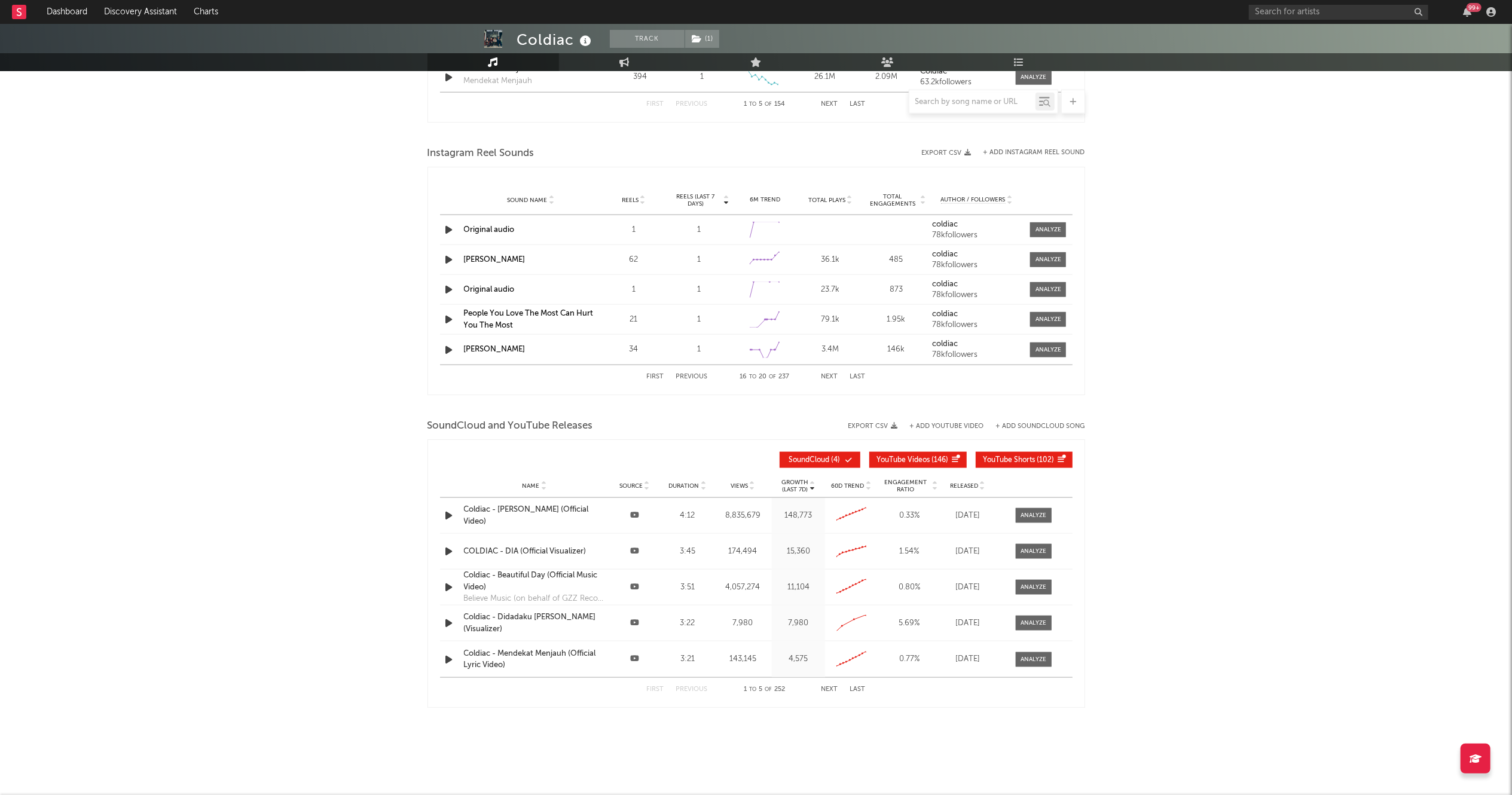
click at [833, 373] on div "First Previous 16 to 20 of 237 Next Last" at bounding box center [757, 377] width 219 height 23
click at [1036, 153] on button "+ Add Instagram Reel Sound" at bounding box center [1034, 153] width 102 height 7
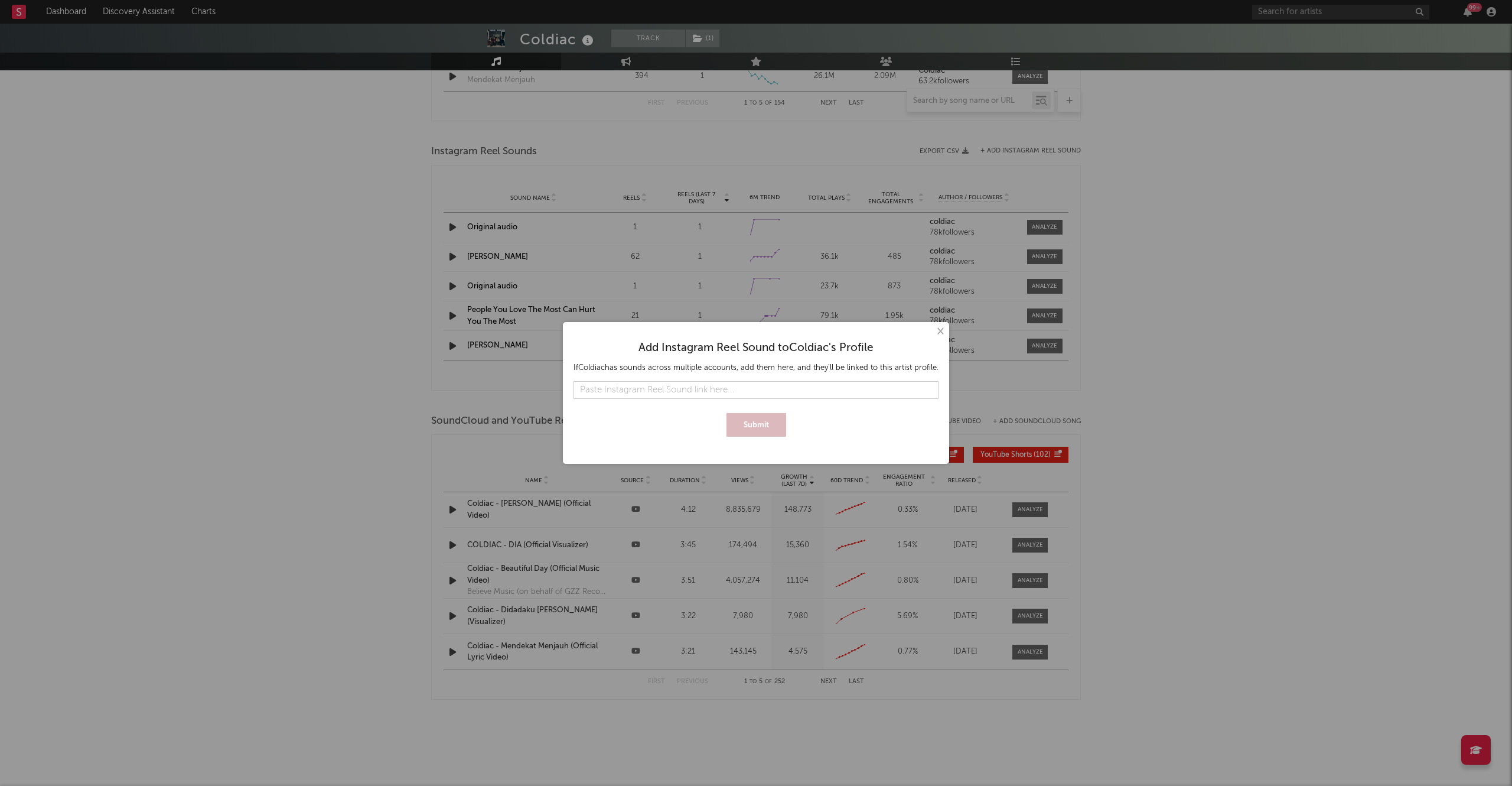
click at [938, 336] on button "×" at bounding box center [940, 332] width 13 height 13
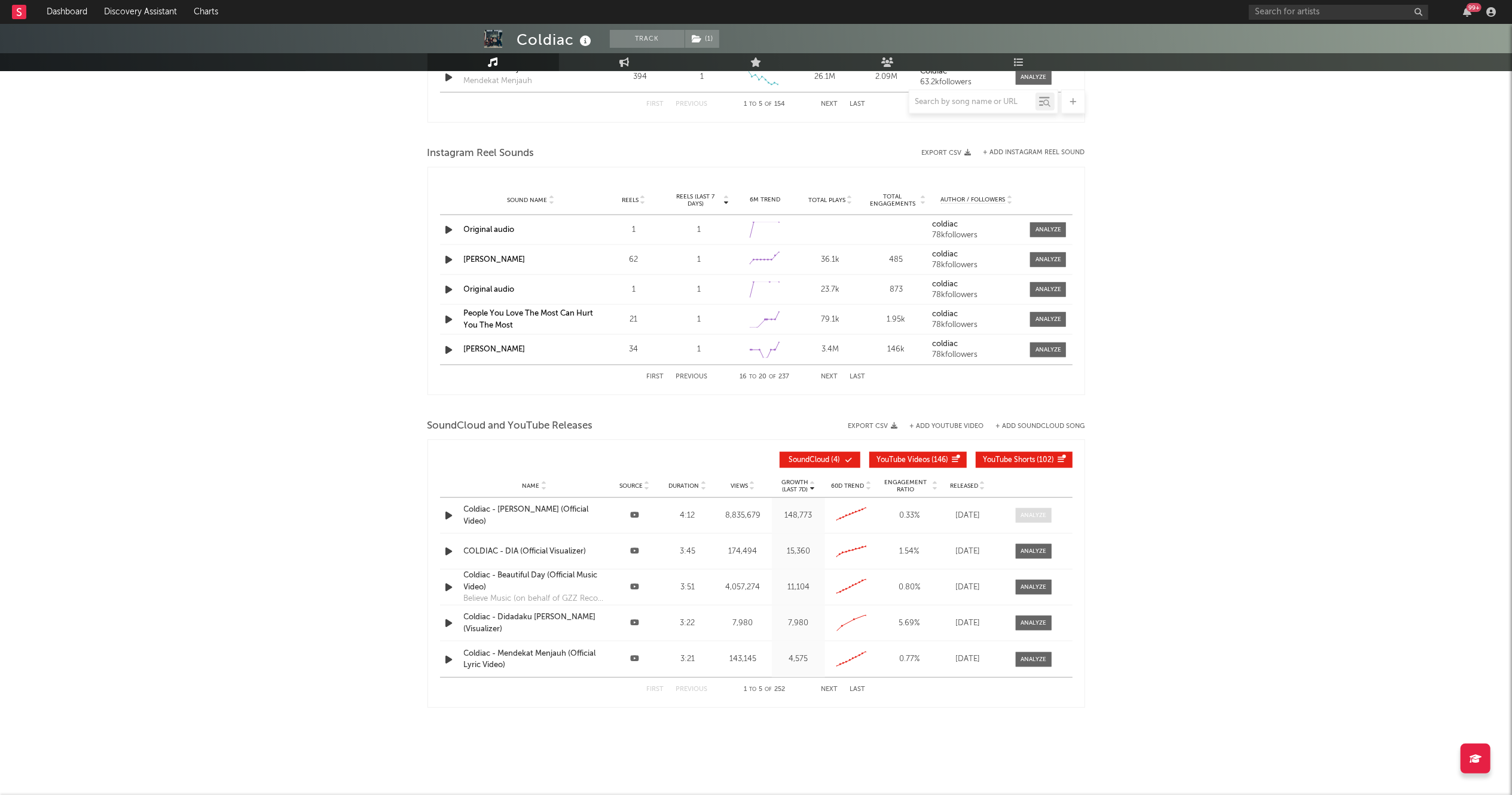
click at [1046, 514] on div at bounding box center [1032, 515] width 26 height 9
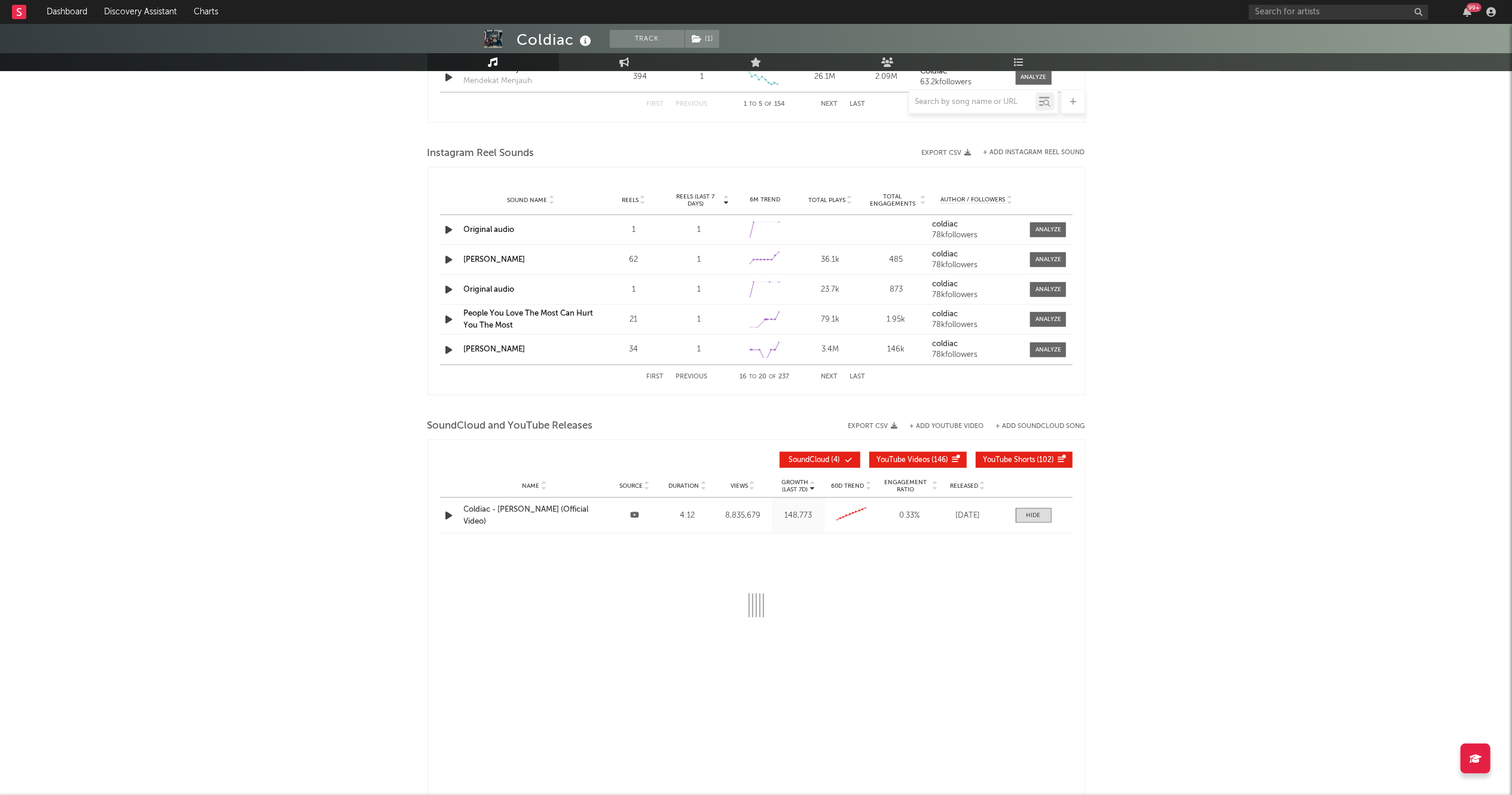
select select "6m"
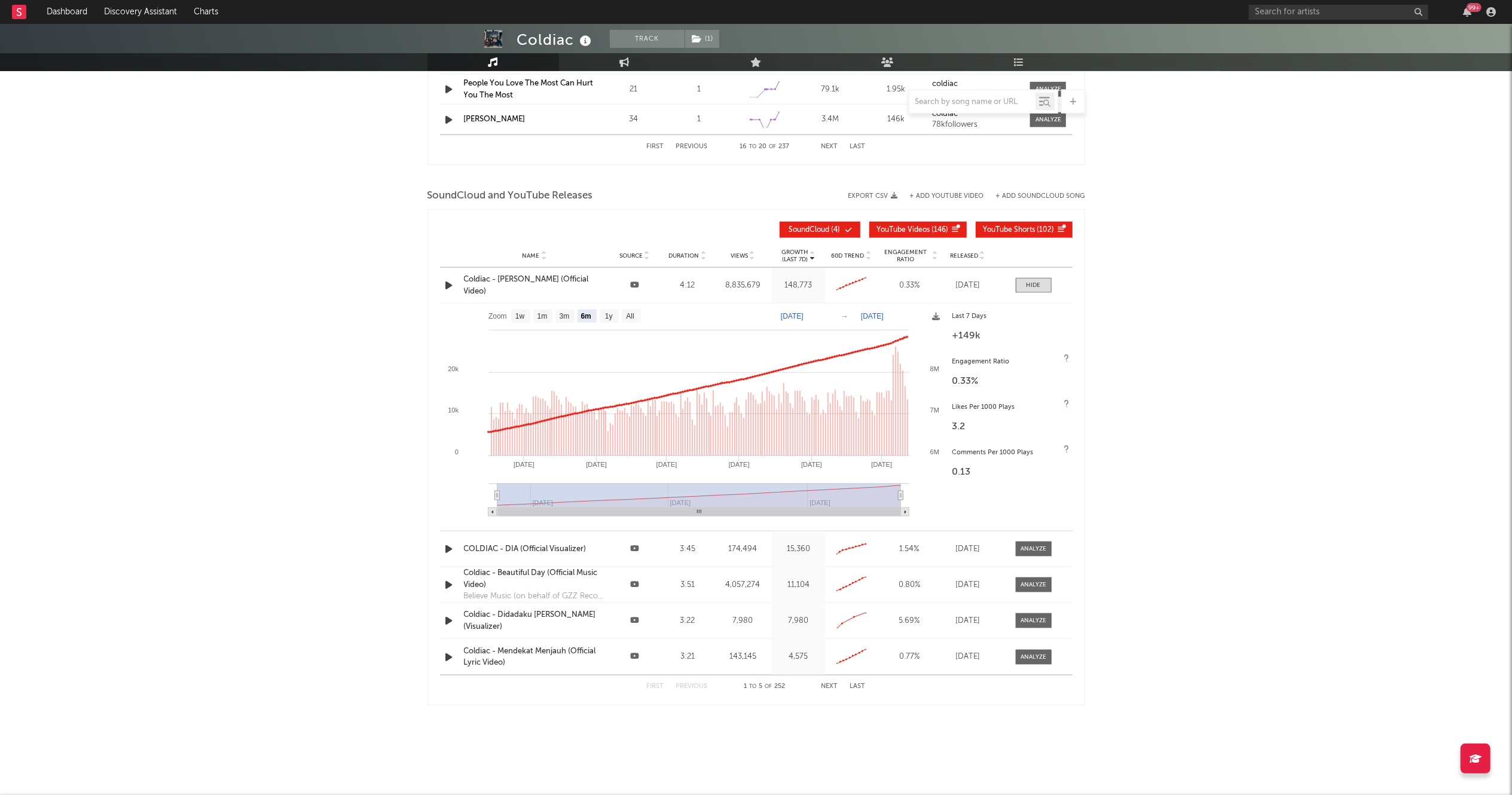
scroll to position [1591, 0]
click at [1034, 621] on div at bounding box center [1032, 622] width 26 height 9
select select "All"
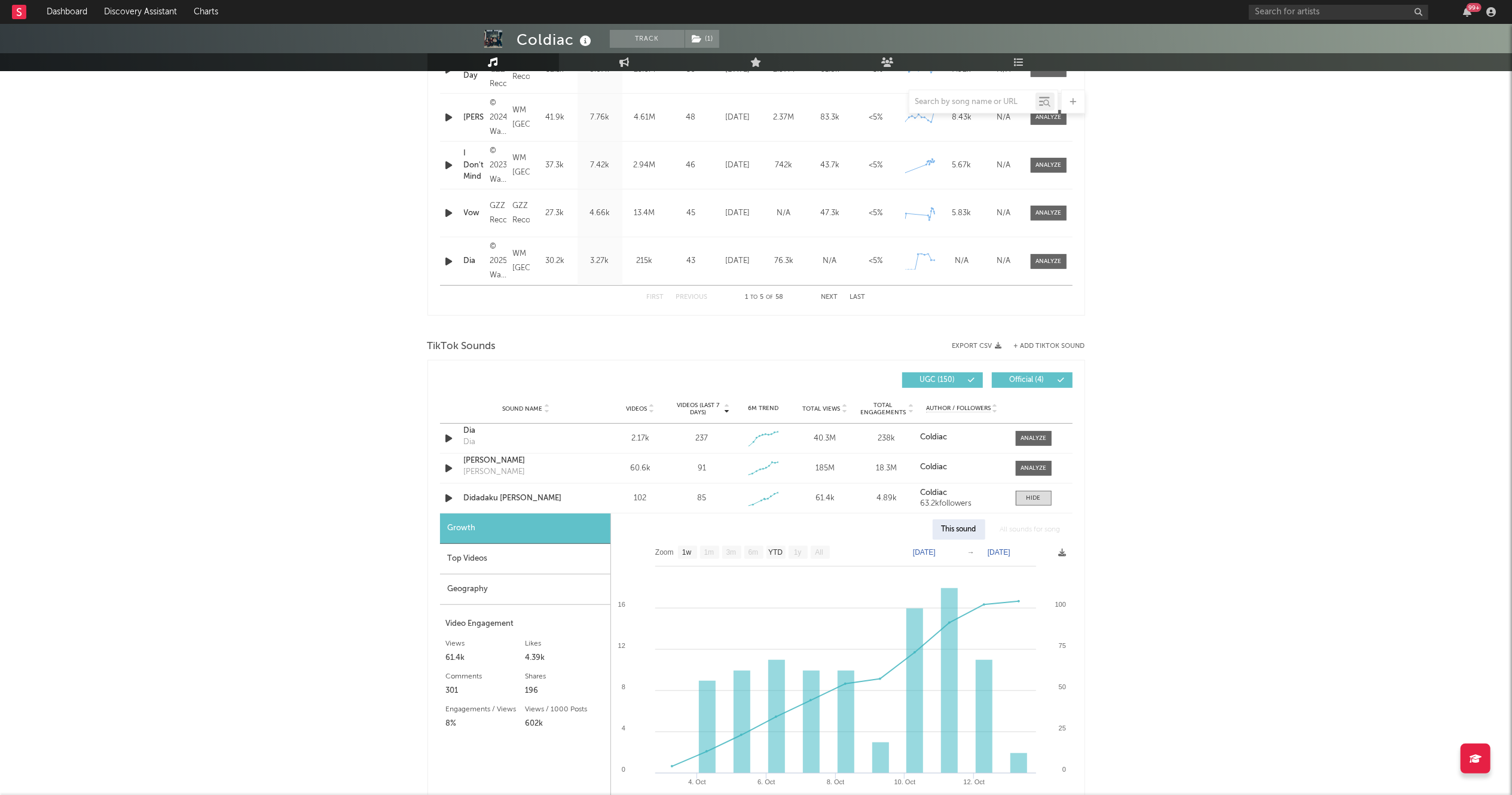
scroll to position [596, 0]
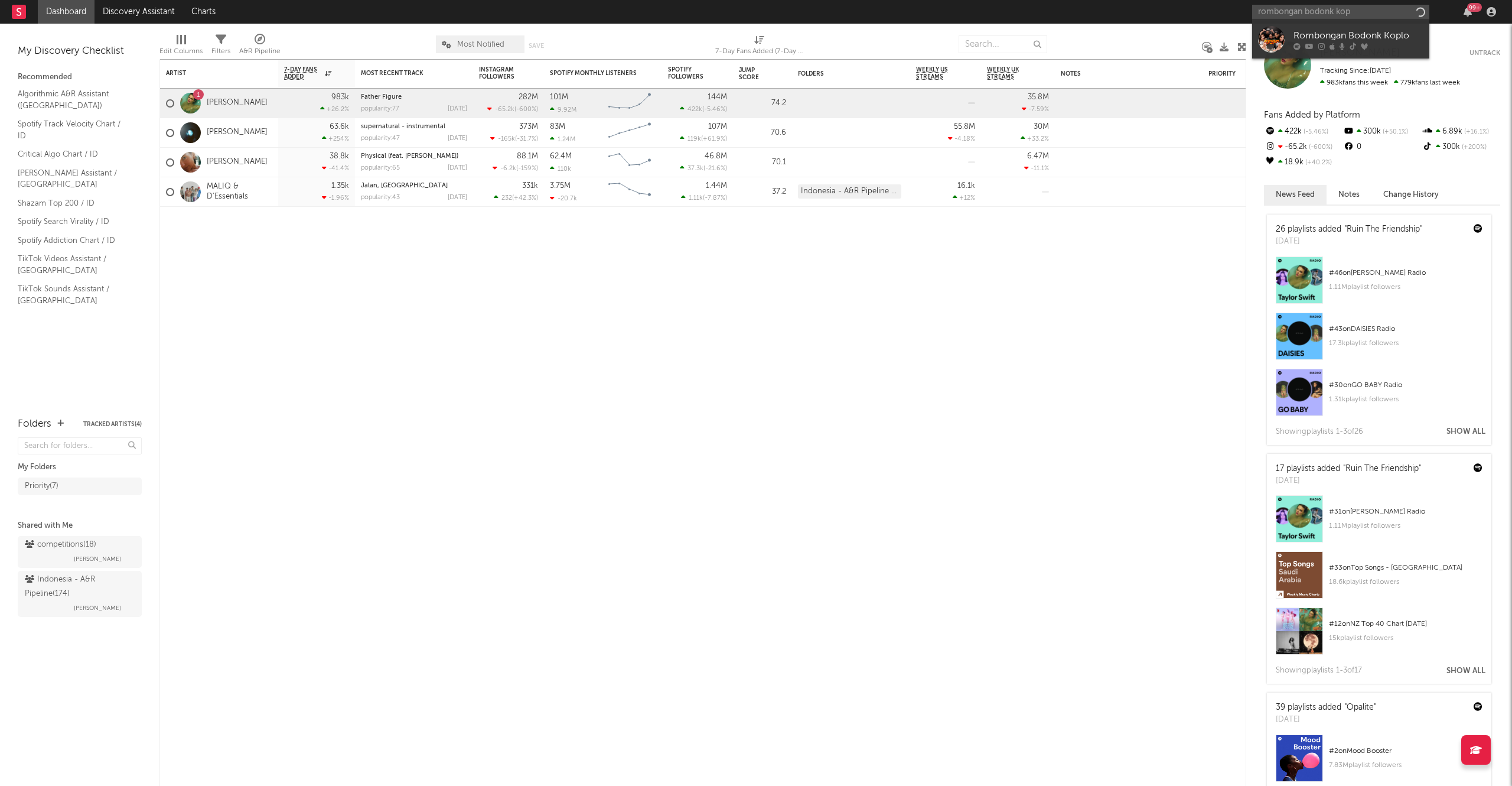
type input "rombongan bodonk kopl"
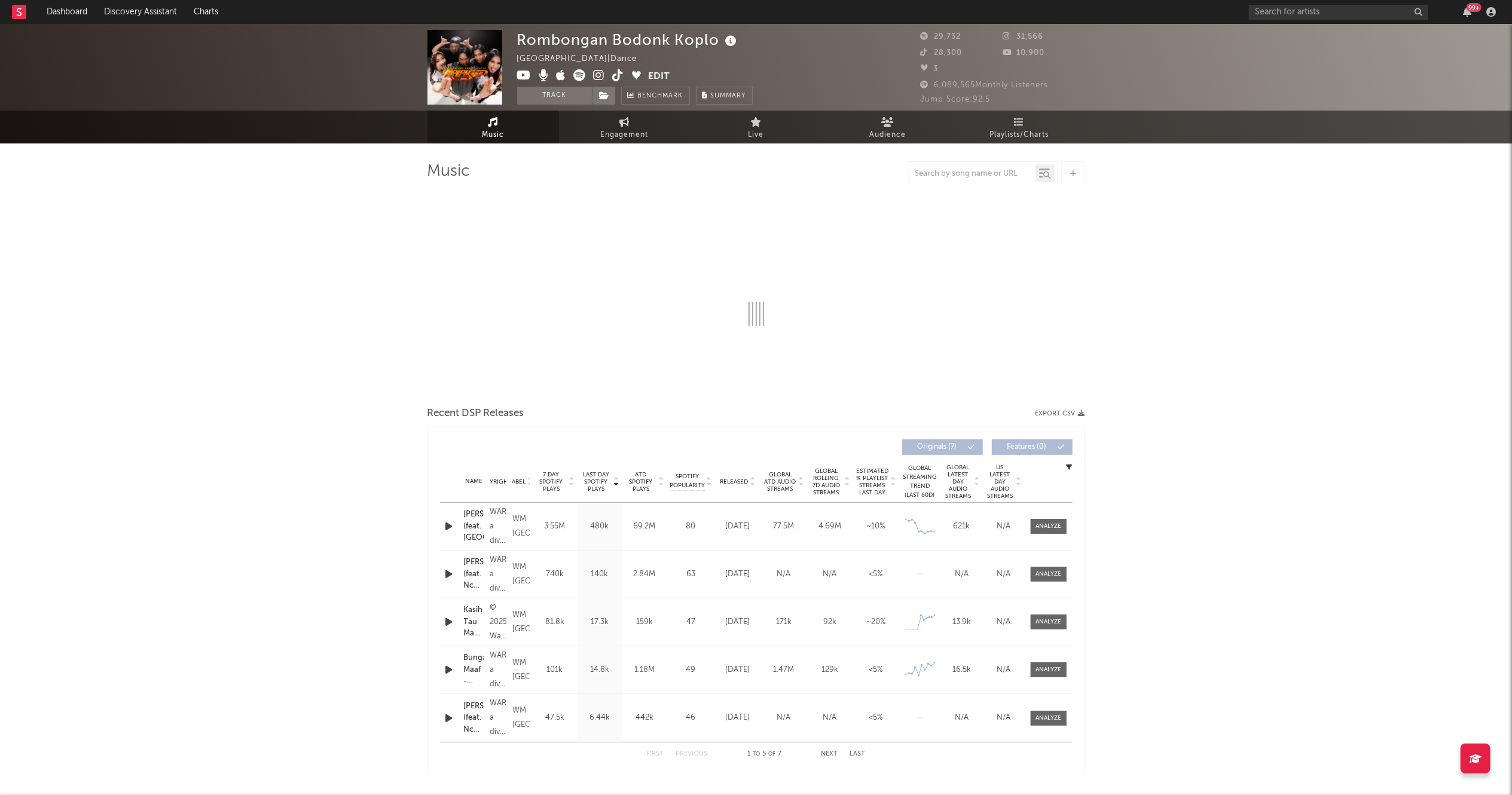
select select "1w"
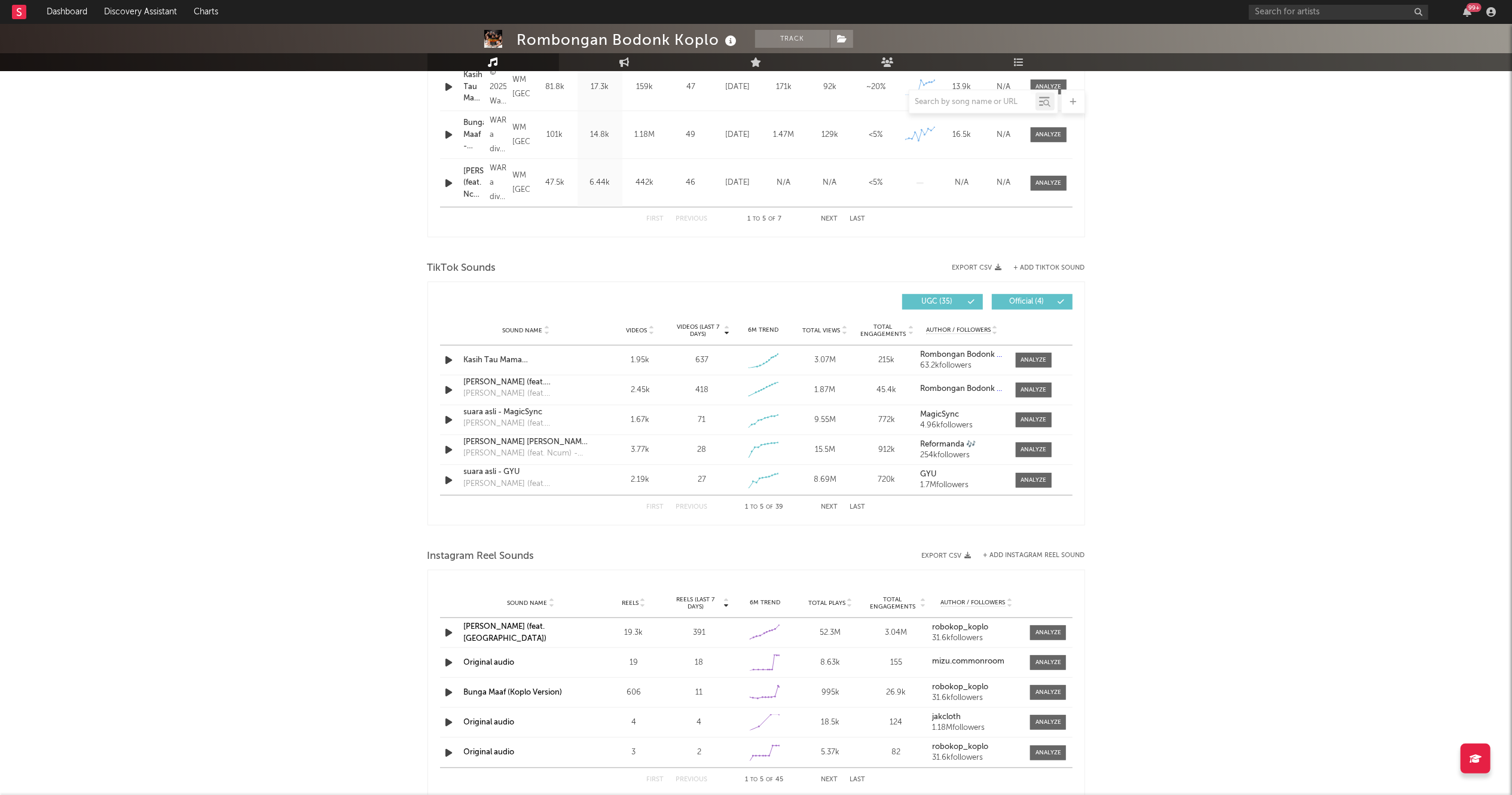
scroll to position [648, 0]
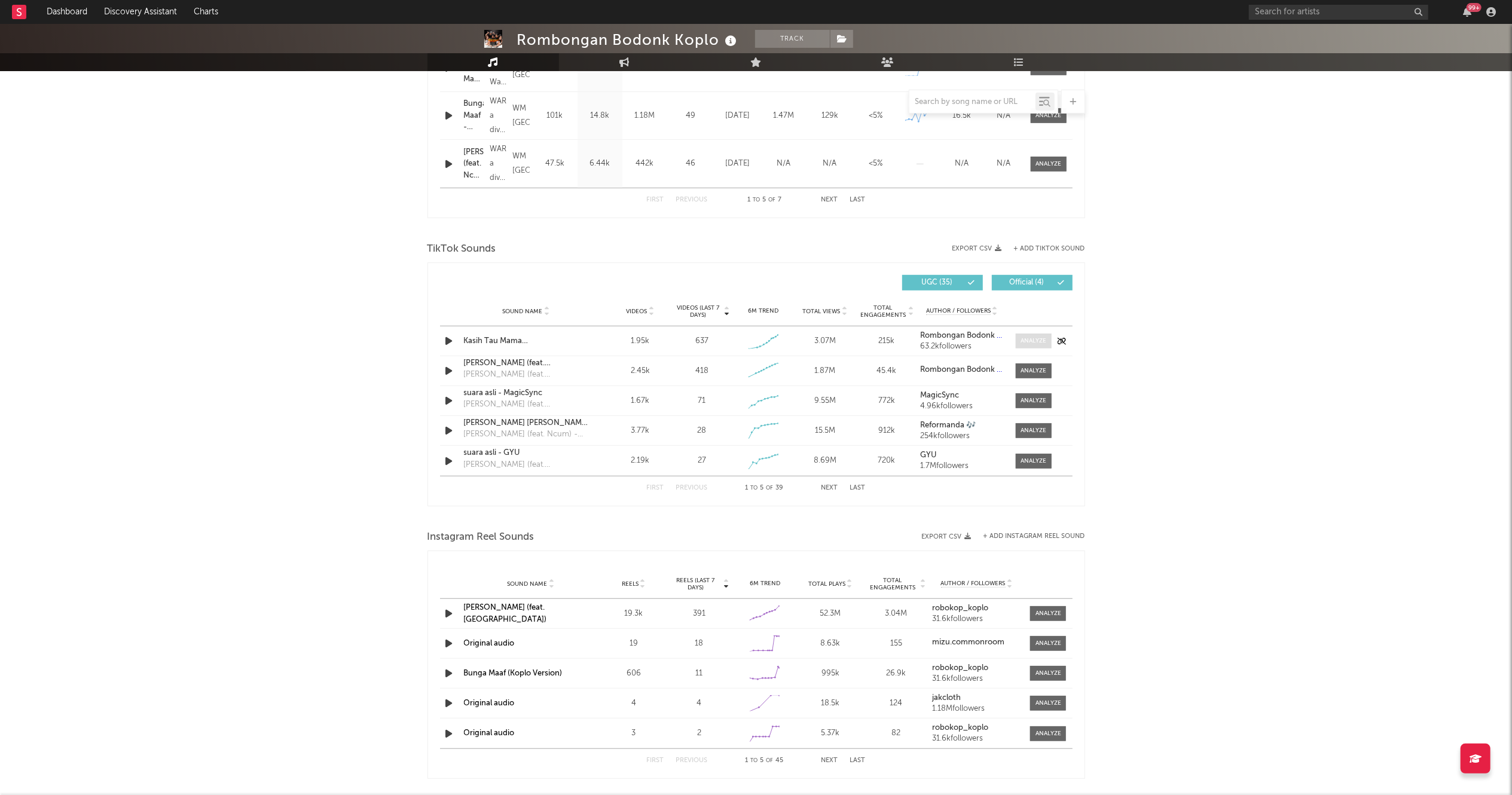
click at [1033, 339] on div at bounding box center [1032, 340] width 26 height 9
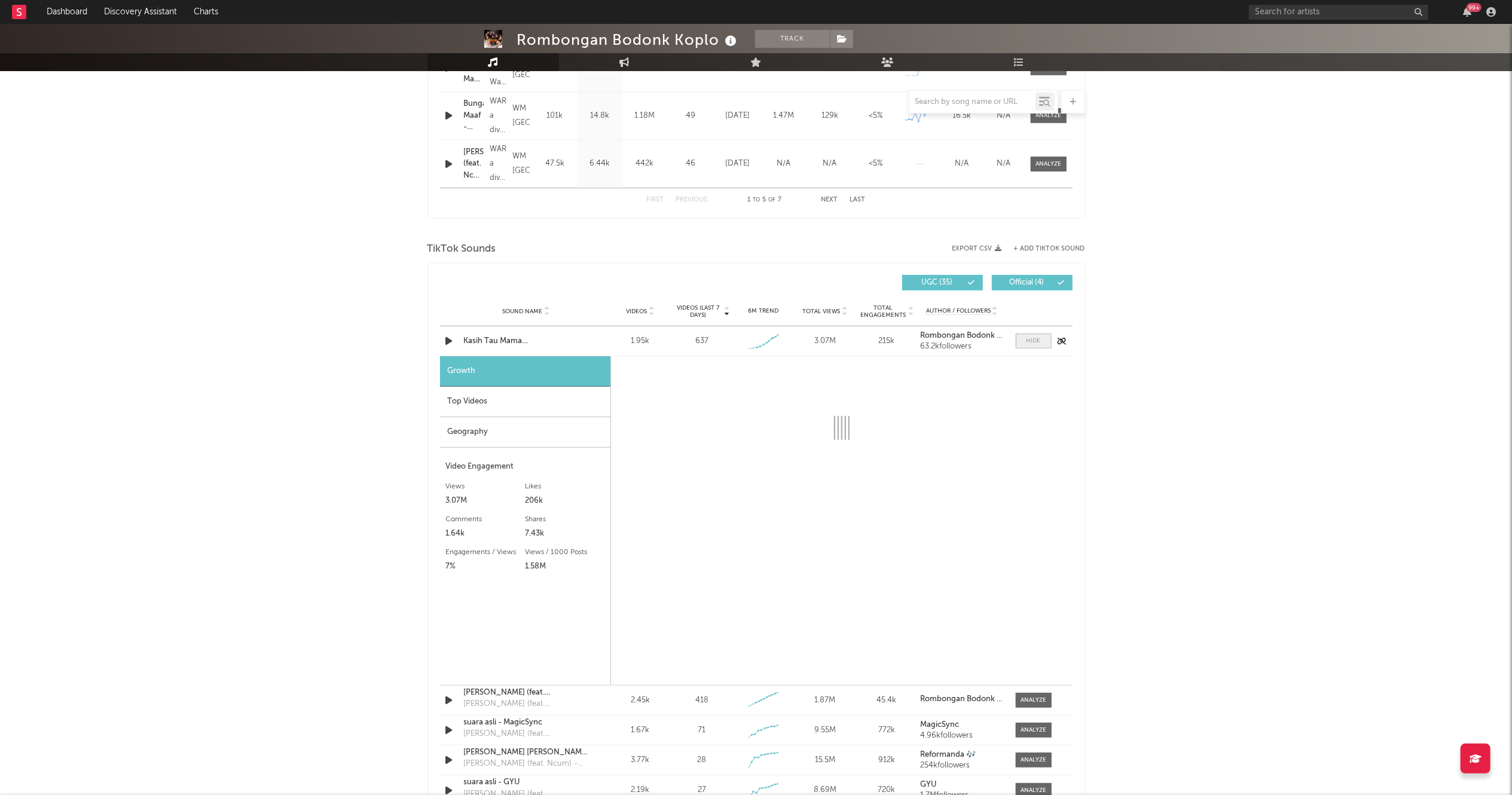
select select "1w"
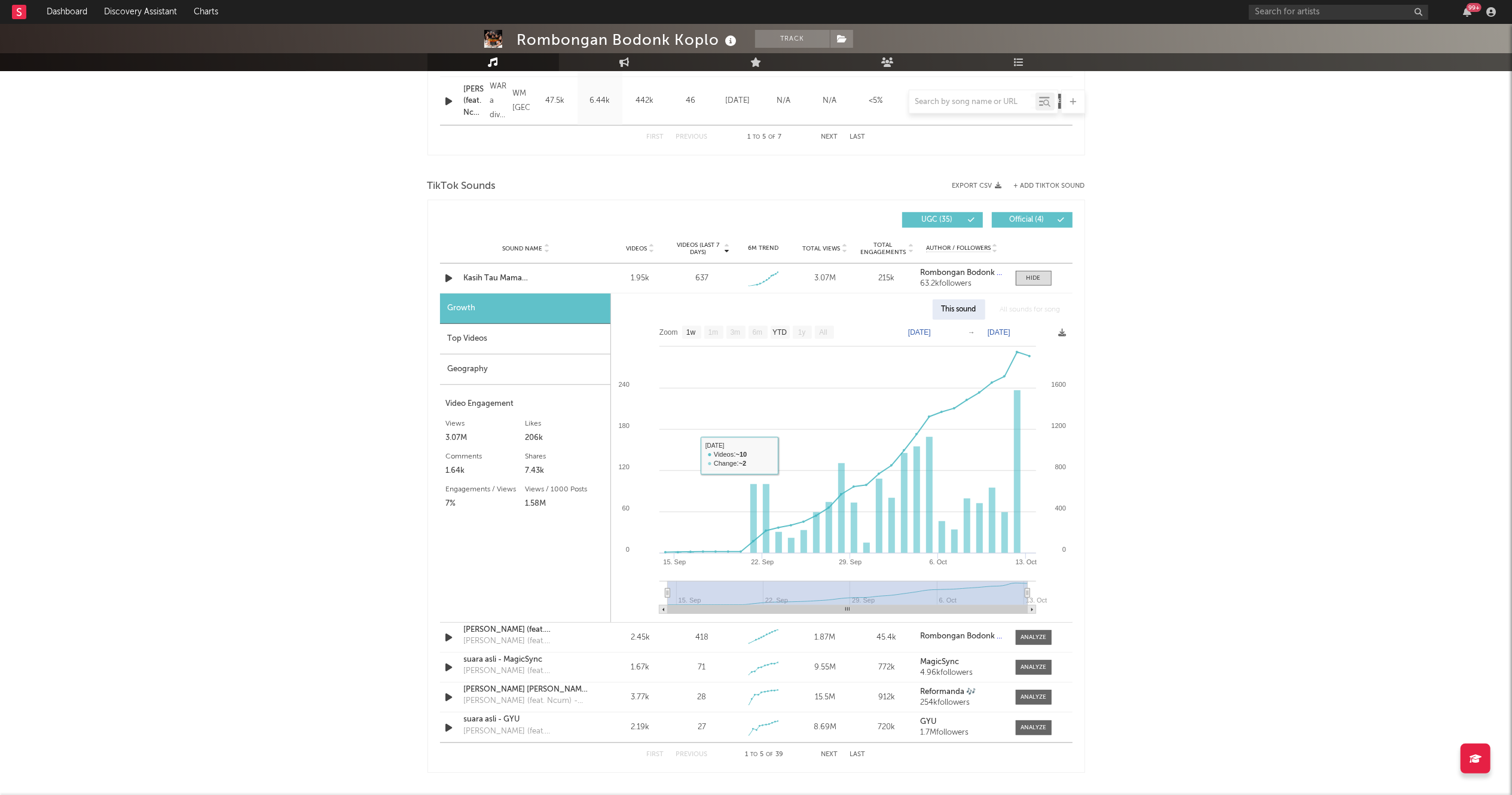
scroll to position [713, 0]
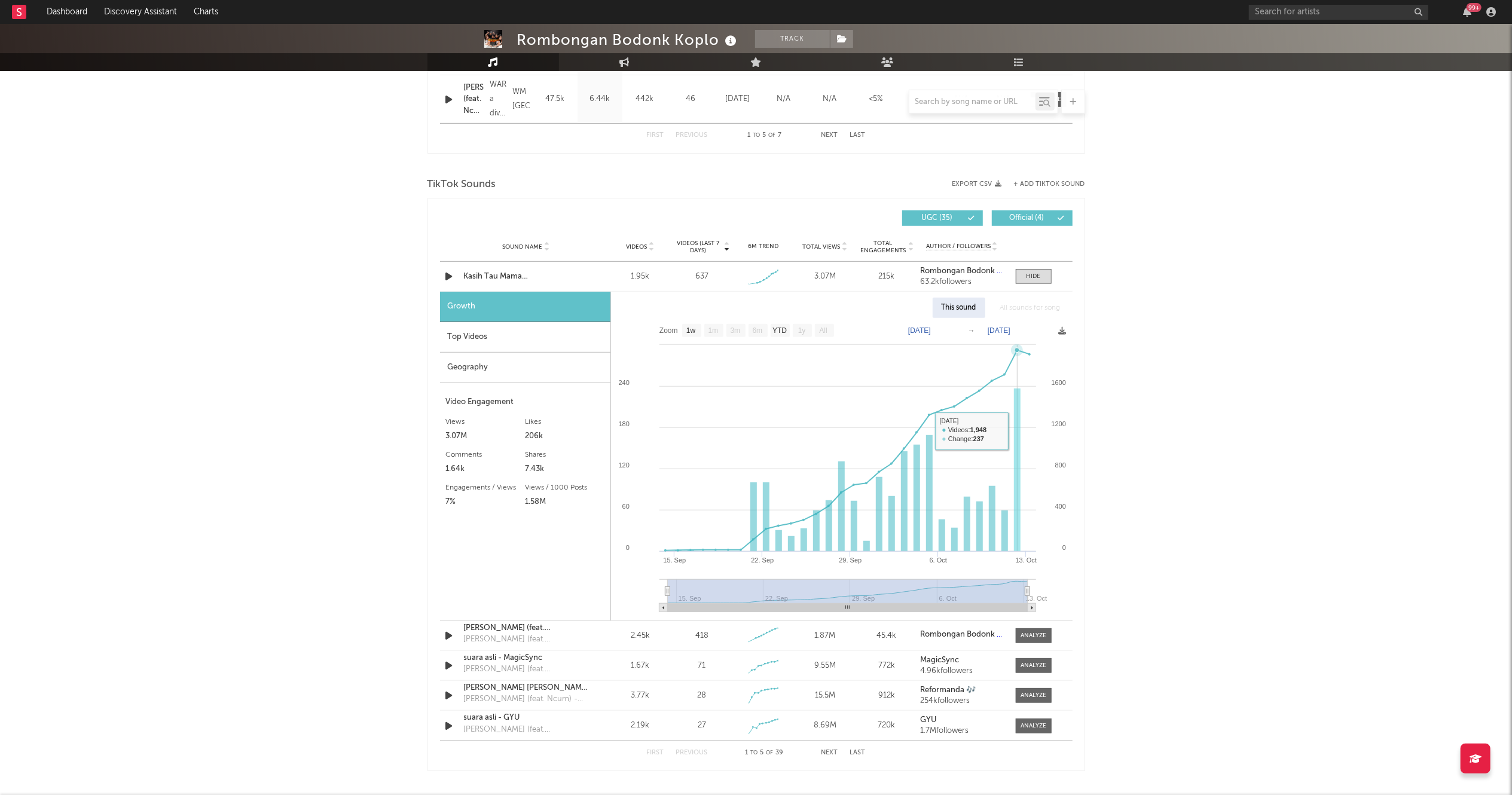
click at [1015, 430] on rect at bounding box center [1017, 470] width 7 height 163
